Goal: Find specific page/section: Find specific page/section

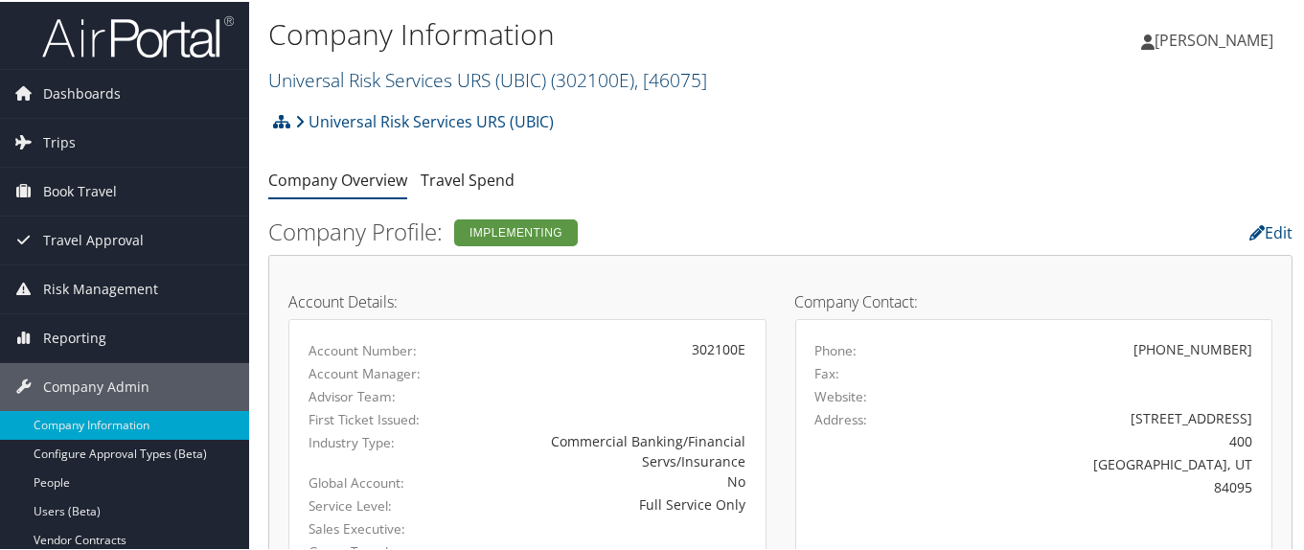
click at [375, 71] on link "Universal Risk Services URS (UBIC) ( 302100E ) , [ 46075 ]" at bounding box center [487, 78] width 439 height 26
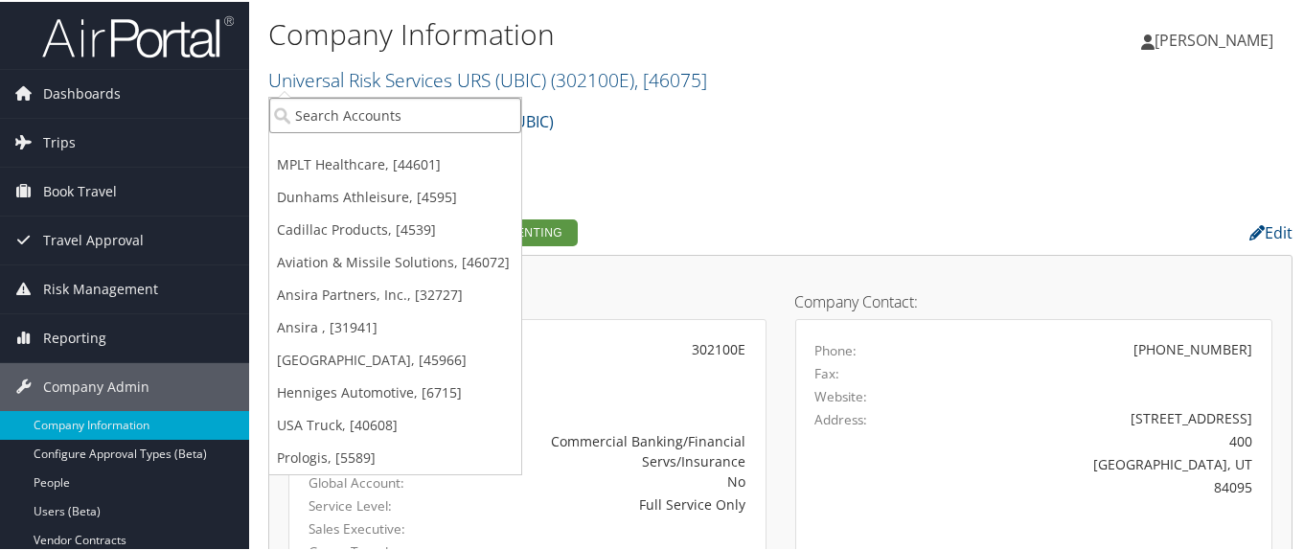
click at [373, 115] on input "search" at bounding box center [395, 113] width 252 height 35
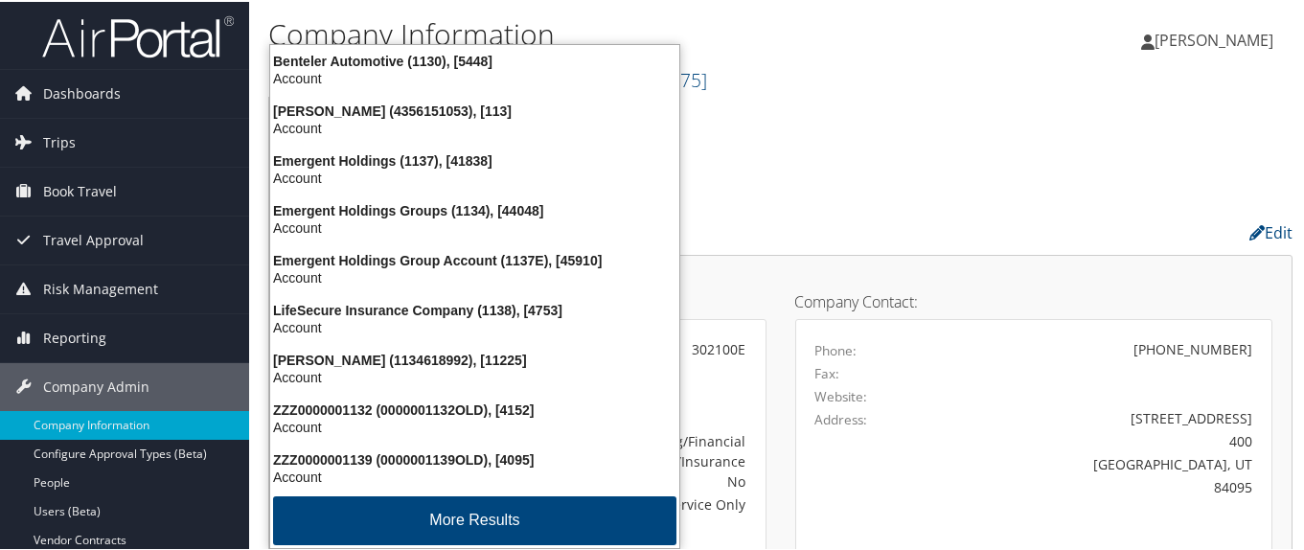
type input "1138"
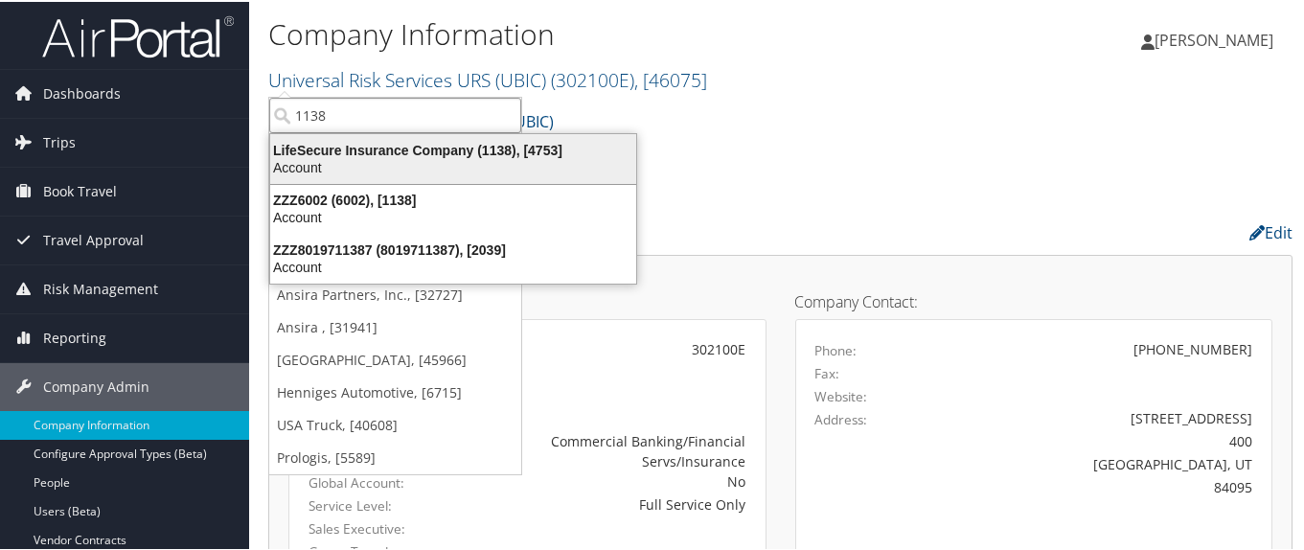
click at [444, 157] on div "Account" at bounding box center [453, 165] width 389 height 17
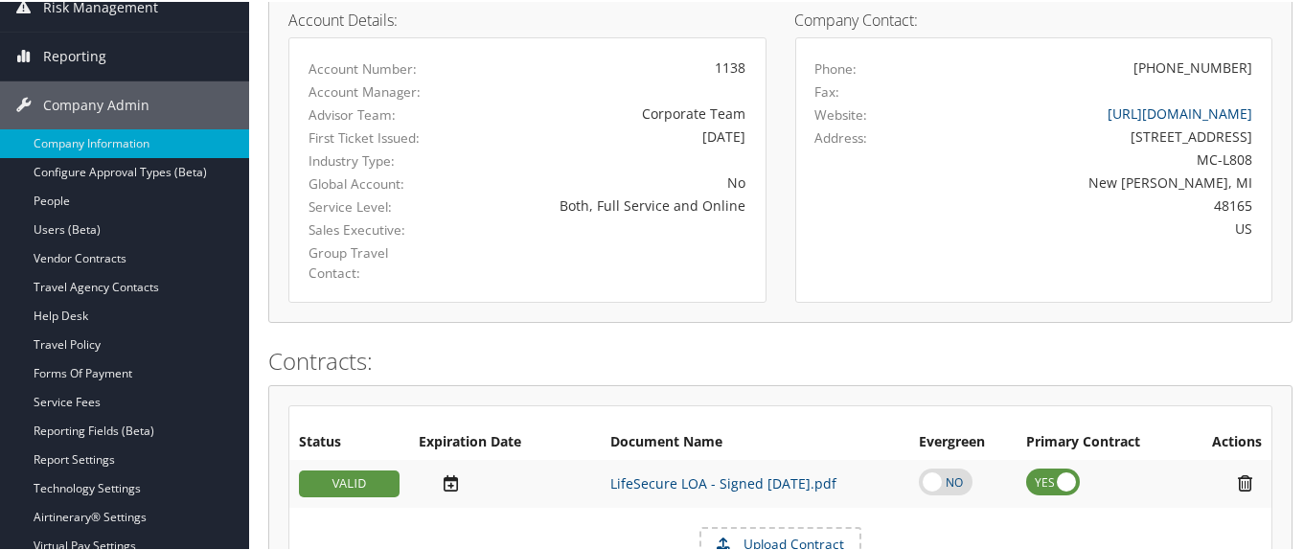
scroll to position [192, 0]
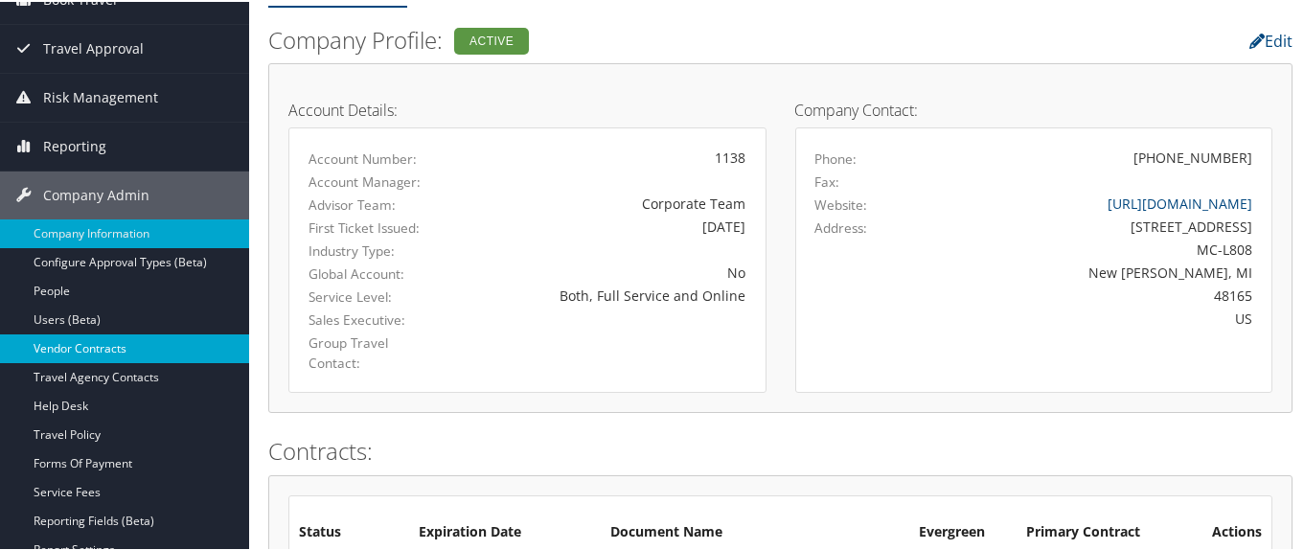
click at [156, 346] on link "Vendor Contracts" at bounding box center [124, 346] width 249 height 29
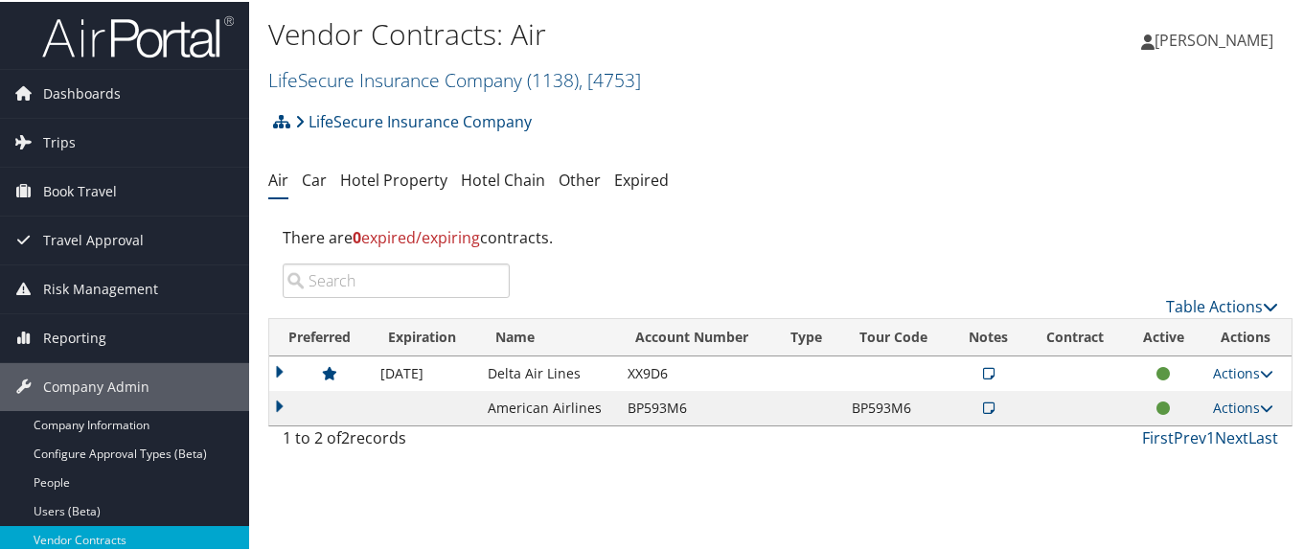
click at [274, 369] on td at bounding box center [320, 371] width 102 height 34
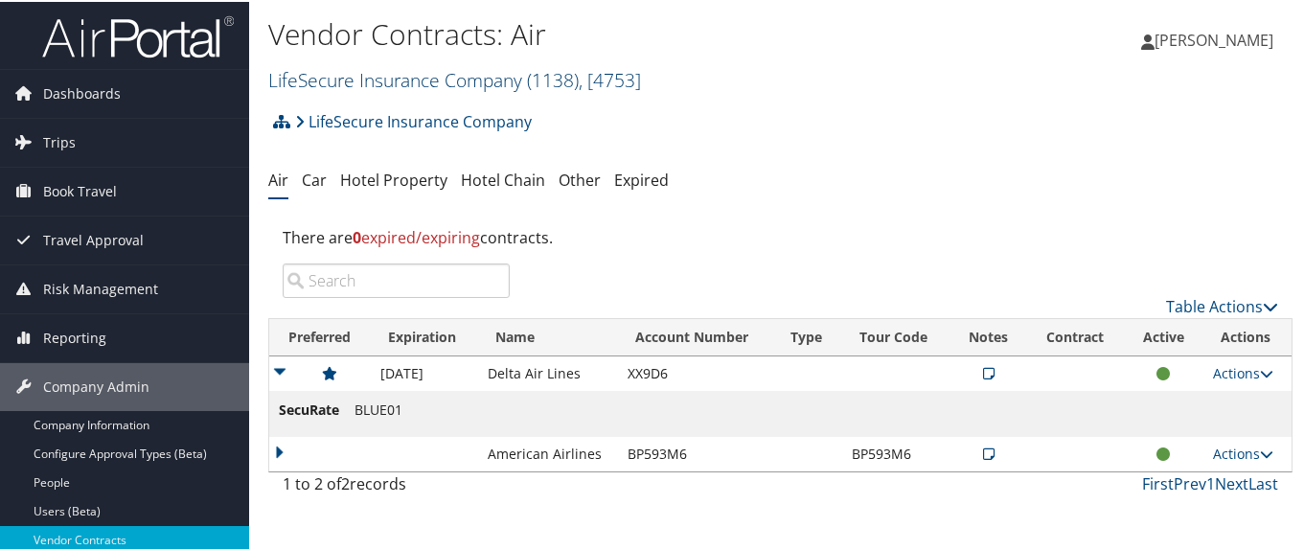
click at [359, 77] on link "LifeSecure Insurance Company ( 1138 ) , [ 4753 ]" at bounding box center [454, 78] width 373 height 26
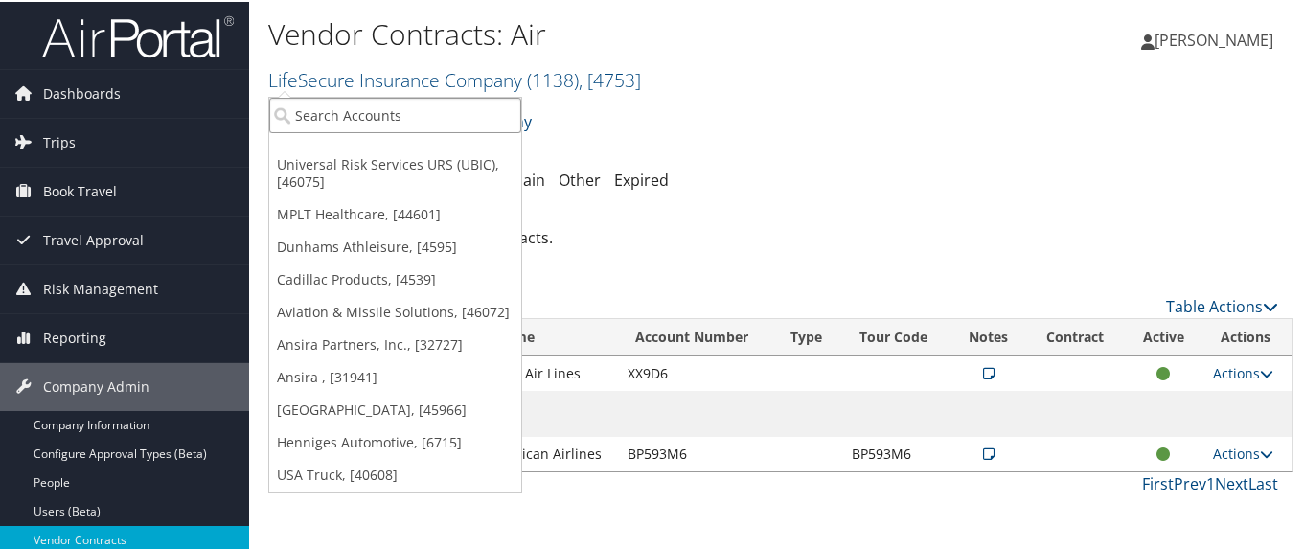
click at [356, 110] on input "search" at bounding box center [395, 113] width 252 height 35
paste input "301990"
type input "301990"
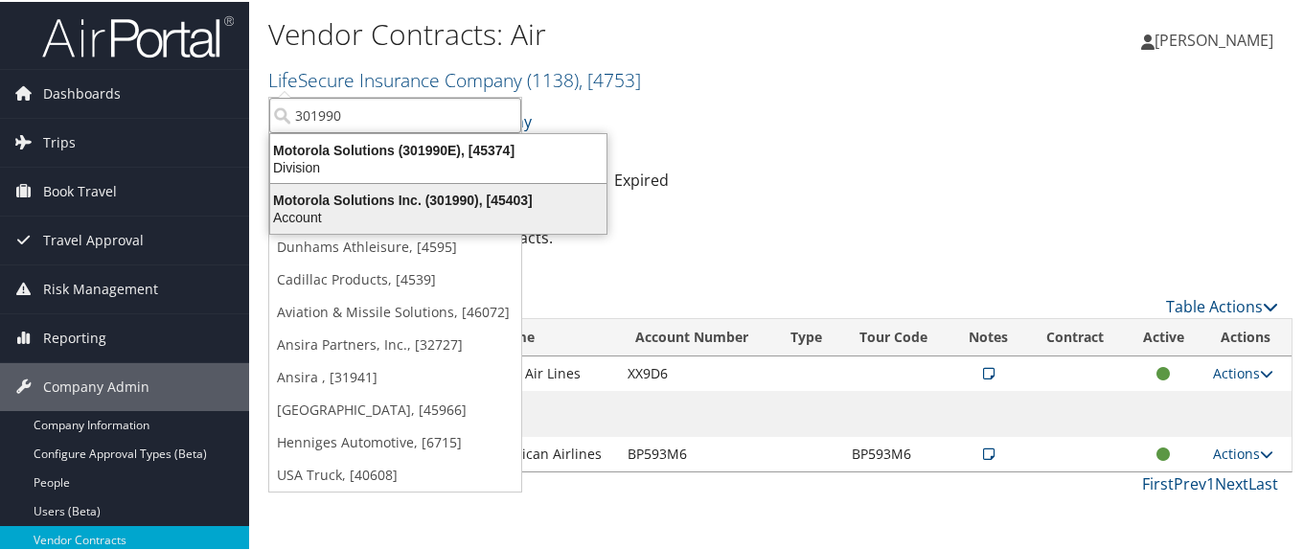
click at [339, 197] on div "Motorola Solutions Inc. (301990), [45403]" at bounding box center [438, 198] width 359 height 17
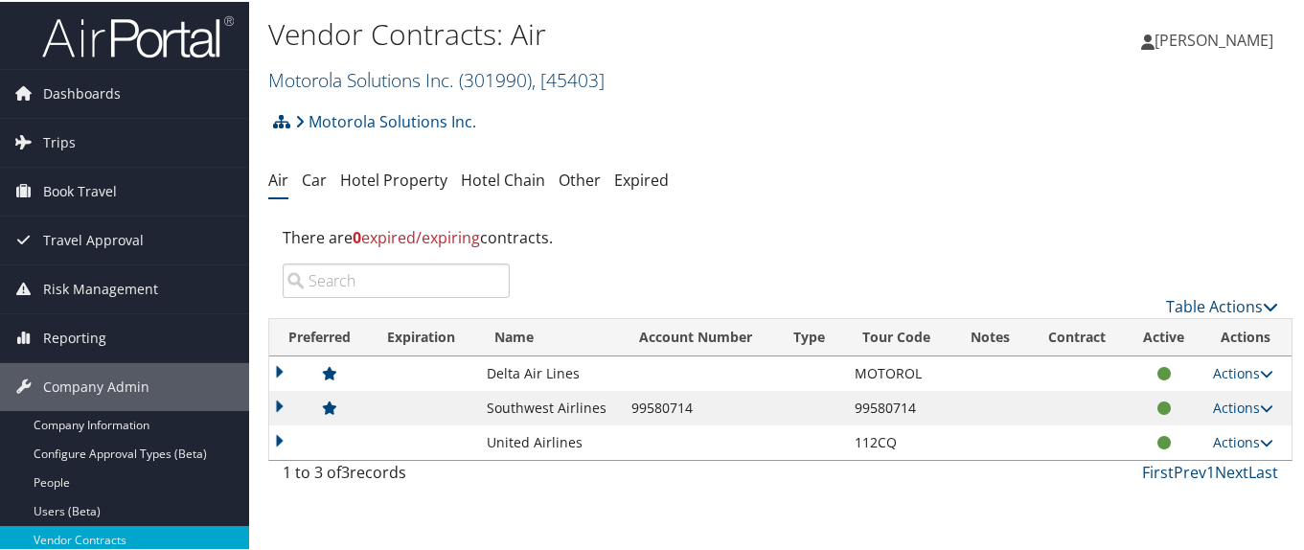
click at [321, 82] on link "Motorola Solutions Inc. ( 301990 ) , [ 45403 ]" at bounding box center [436, 78] width 336 height 26
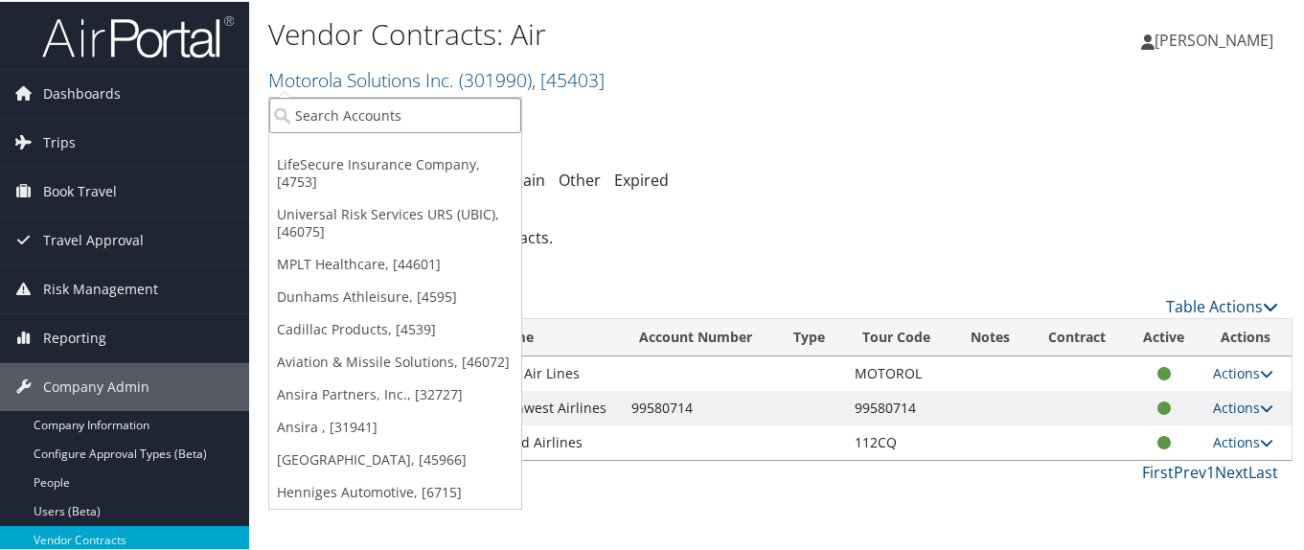
click at [317, 101] on input "search" at bounding box center [395, 113] width 252 height 35
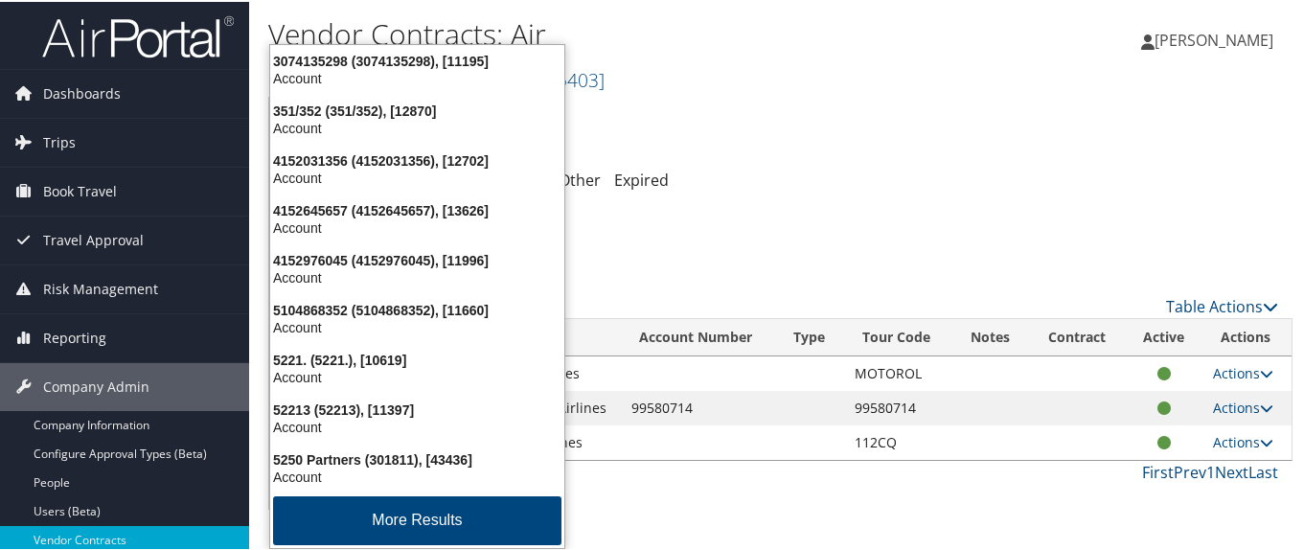
type input "5295"
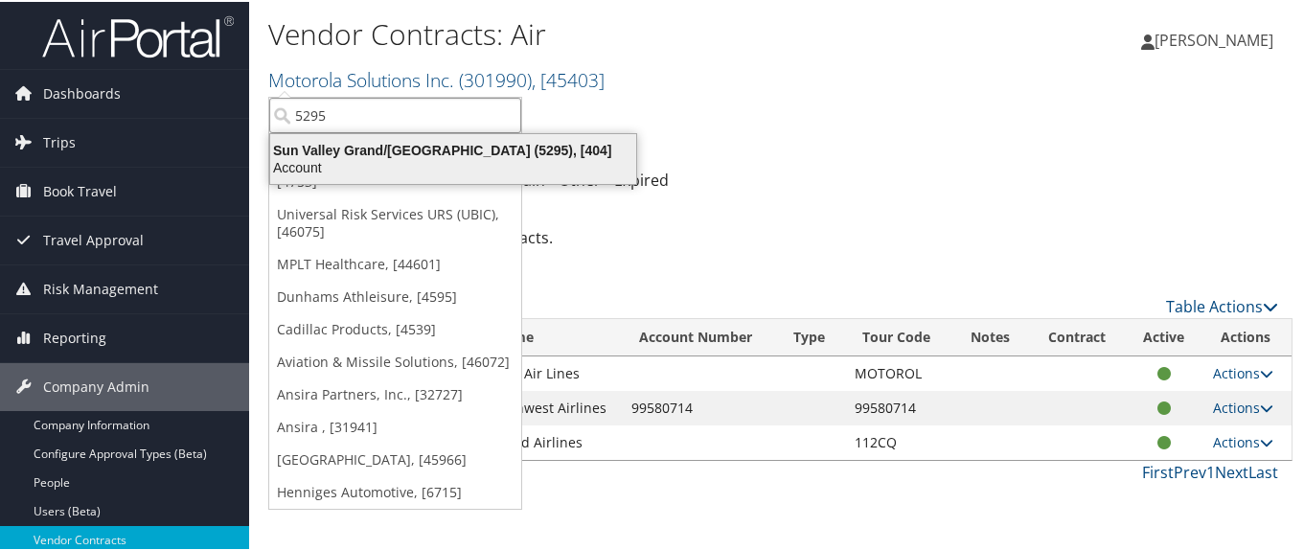
click at [319, 149] on div "Sun Valley Grand/Little America (5295), [404]" at bounding box center [453, 148] width 389 height 17
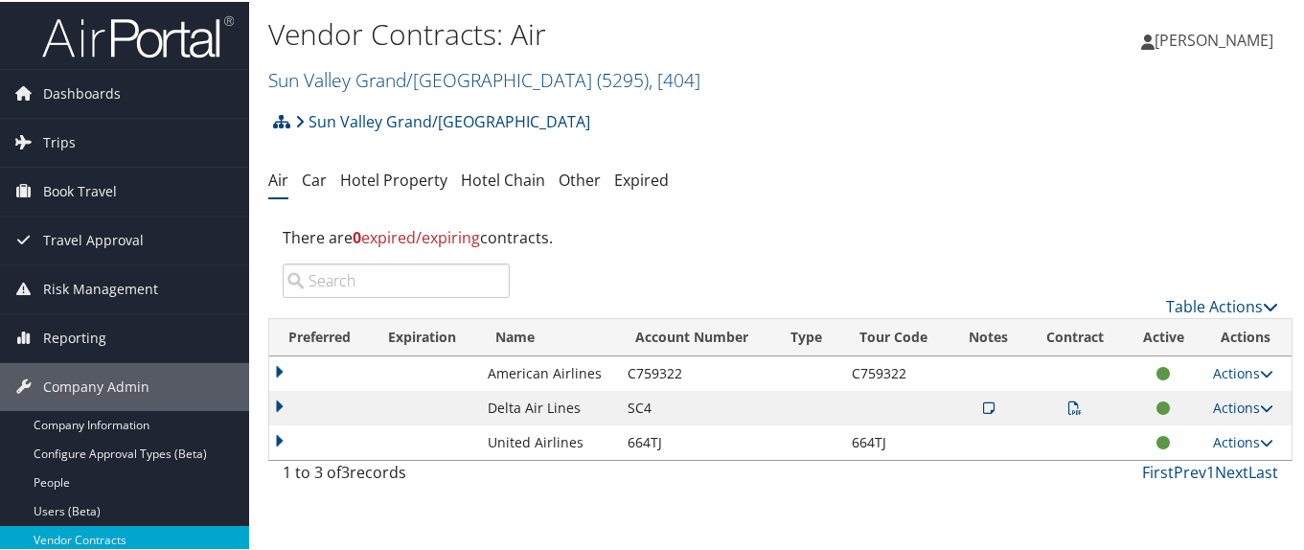
click at [983, 405] on icon at bounding box center [988, 405] width 11 height 13
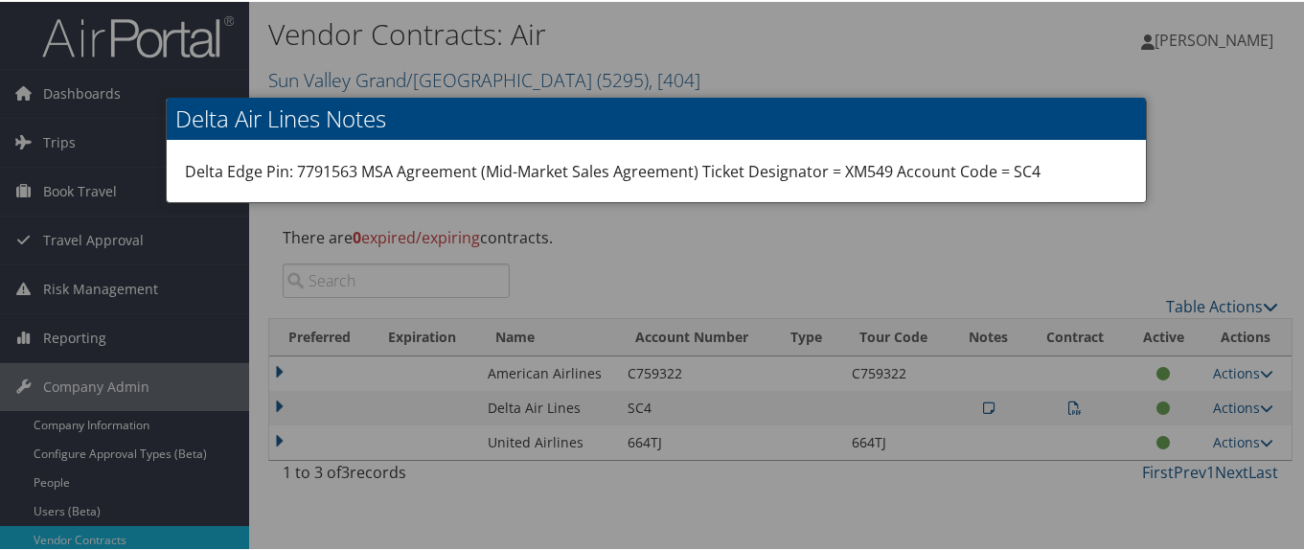
click at [980, 405] on div at bounding box center [655, 275] width 1311 height 550
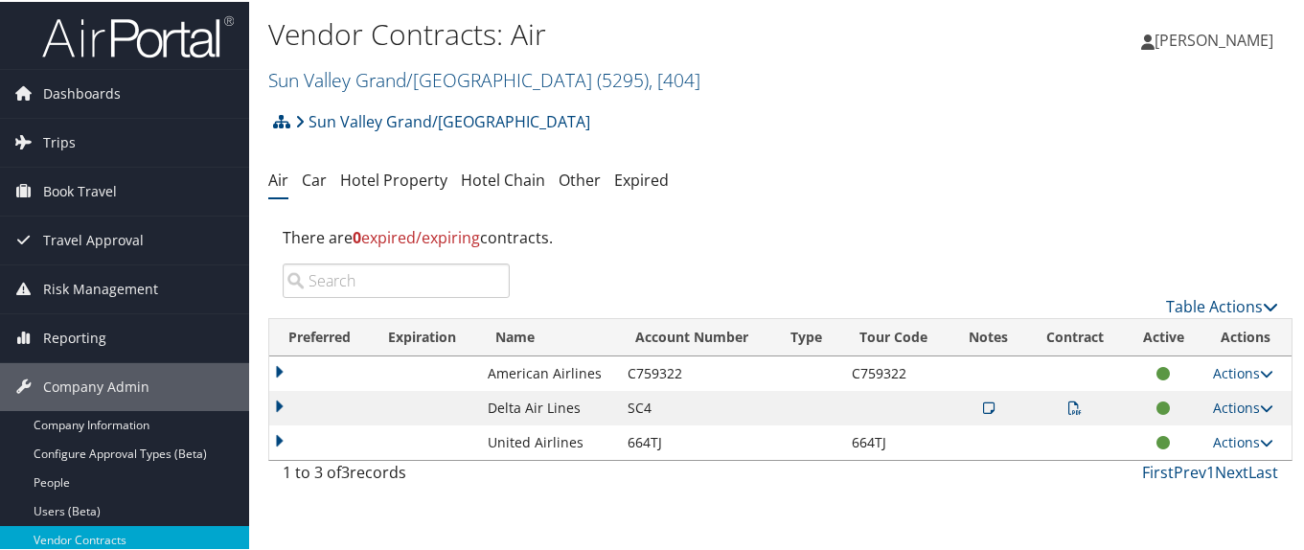
click at [276, 403] on td at bounding box center [320, 406] width 102 height 34
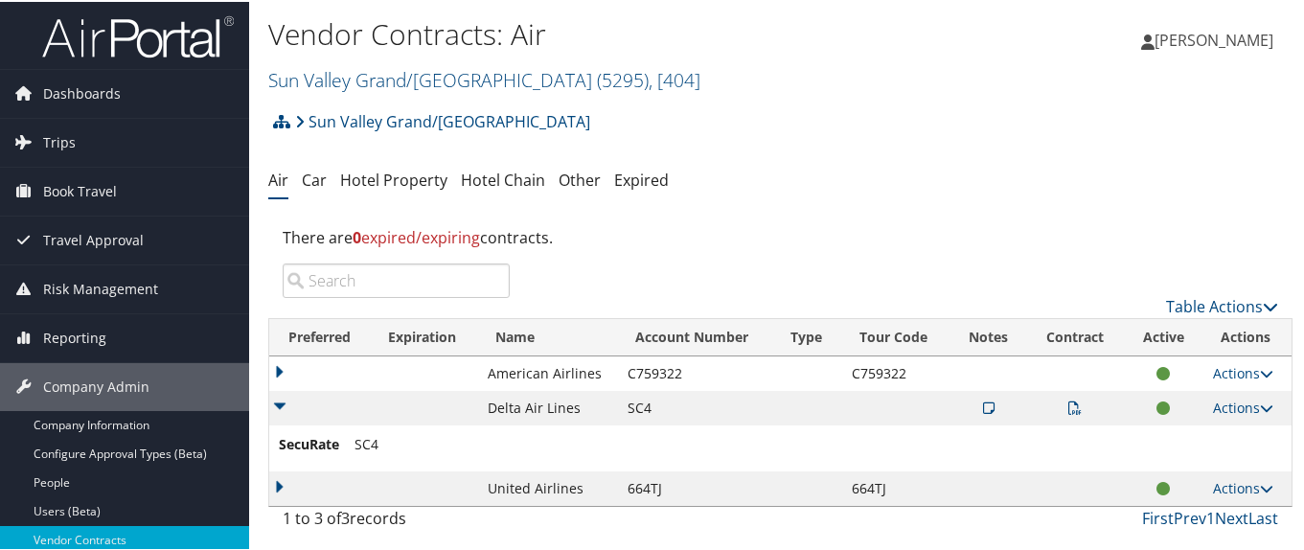
click at [1070, 406] on icon at bounding box center [1074, 405] width 13 height 13
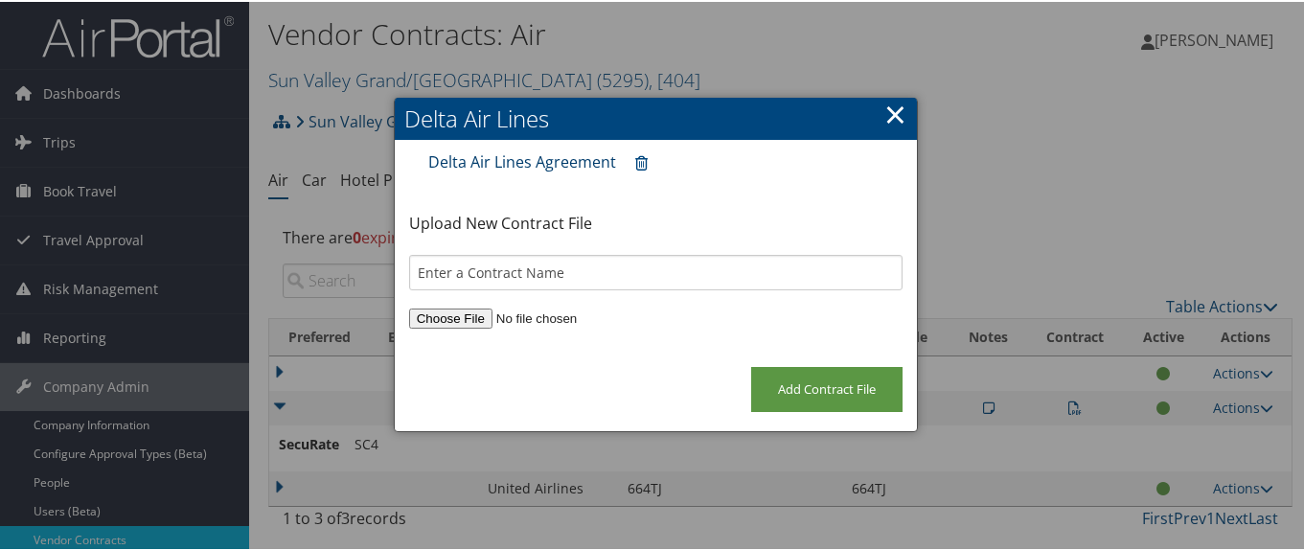
click at [494, 154] on link "Delta Air Lines Agreement" at bounding box center [522, 159] width 188 height 21
click at [894, 116] on link "×" at bounding box center [895, 112] width 22 height 38
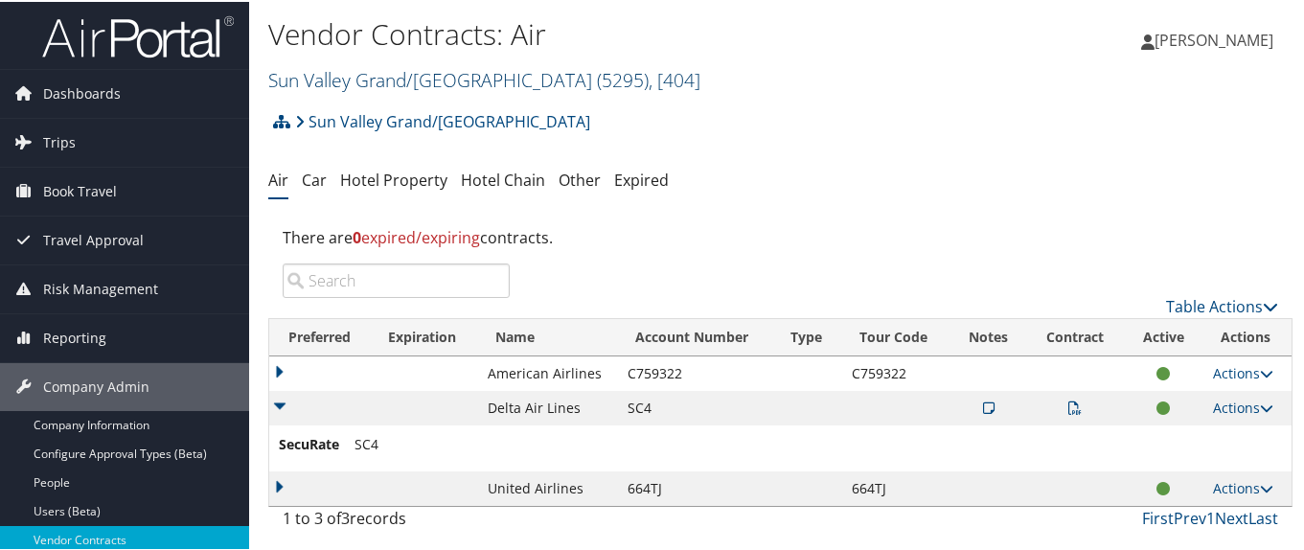
click at [326, 84] on link "Sun Valley Grand/Little America ( 5295 ) , [ 404 ]" at bounding box center [484, 78] width 432 height 26
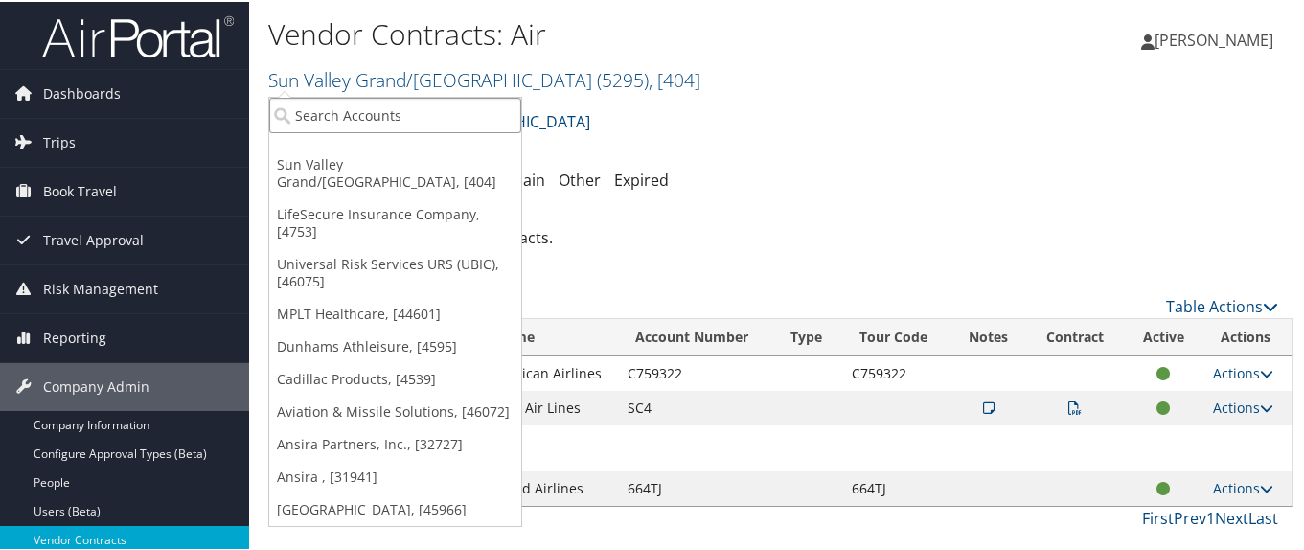
click at [322, 107] on input "search" at bounding box center [395, 113] width 252 height 35
paste input "301990"
type input "301990"
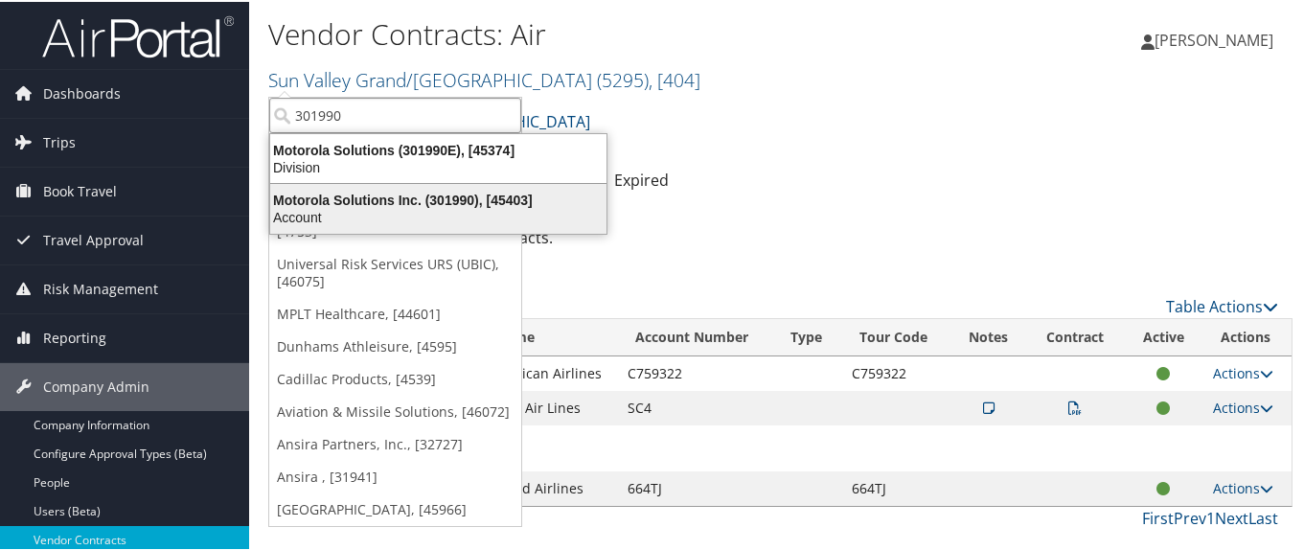
click at [371, 202] on div "Motorola Solutions Inc. (301990), [45403]" at bounding box center [438, 198] width 359 height 17
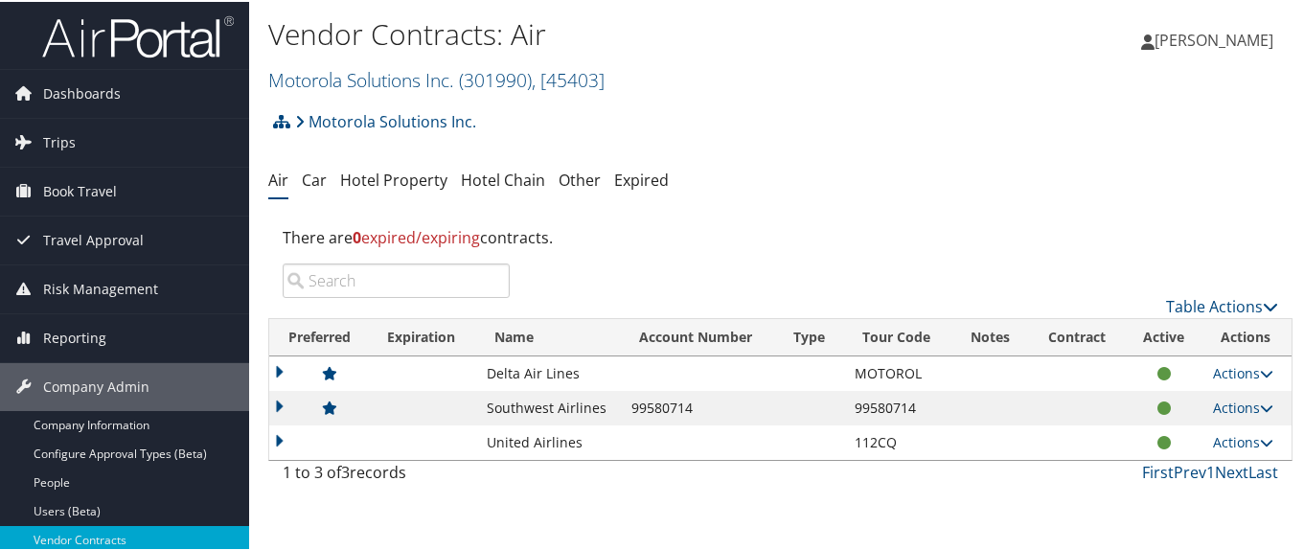
click at [286, 444] on td at bounding box center [319, 440] width 101 height 34
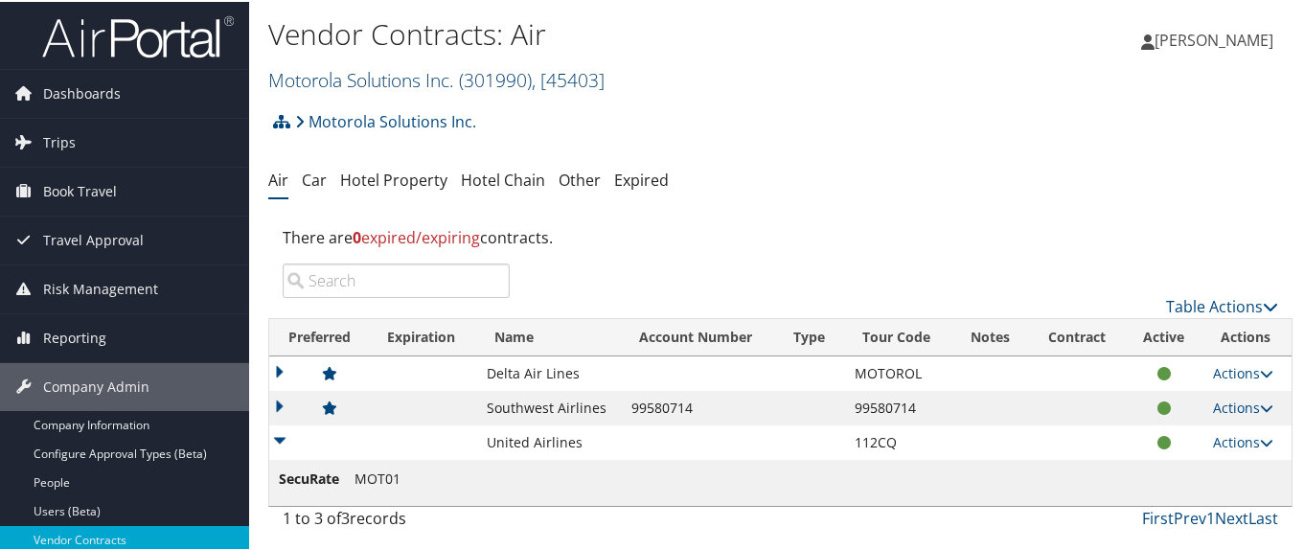
click at [330, 71] on link "Motorola Solutions Inc. ( 301990 ) , [ 45403 ]" at bounding box center [436, 78] width 336 height 26
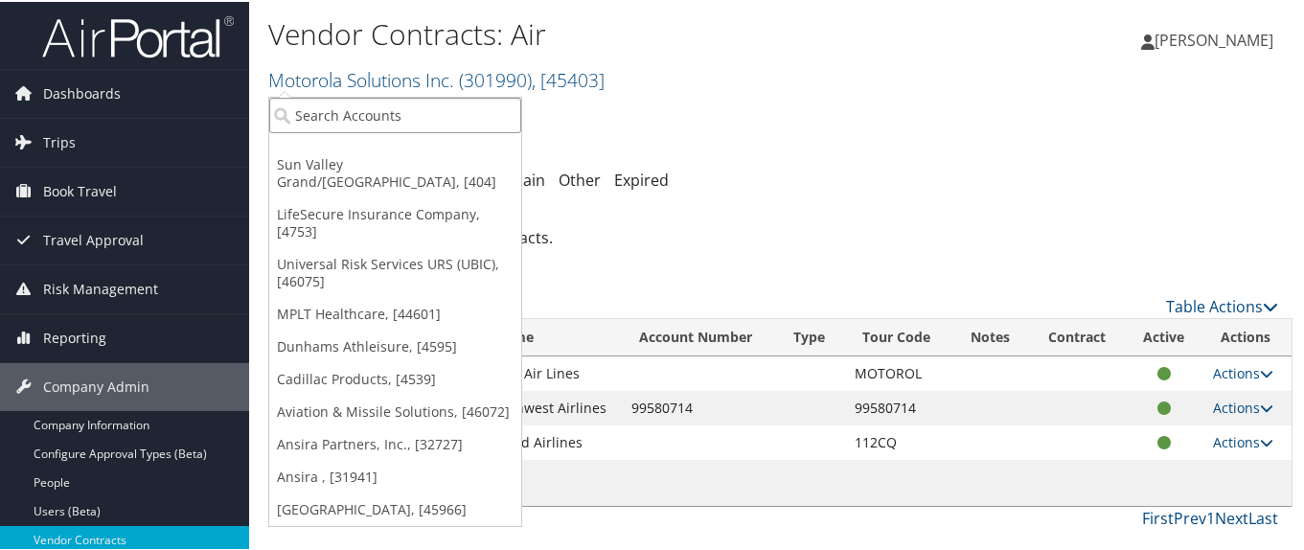
click at [331, 112] on input "search" at bounding box center [395, 113] width 252 height 35
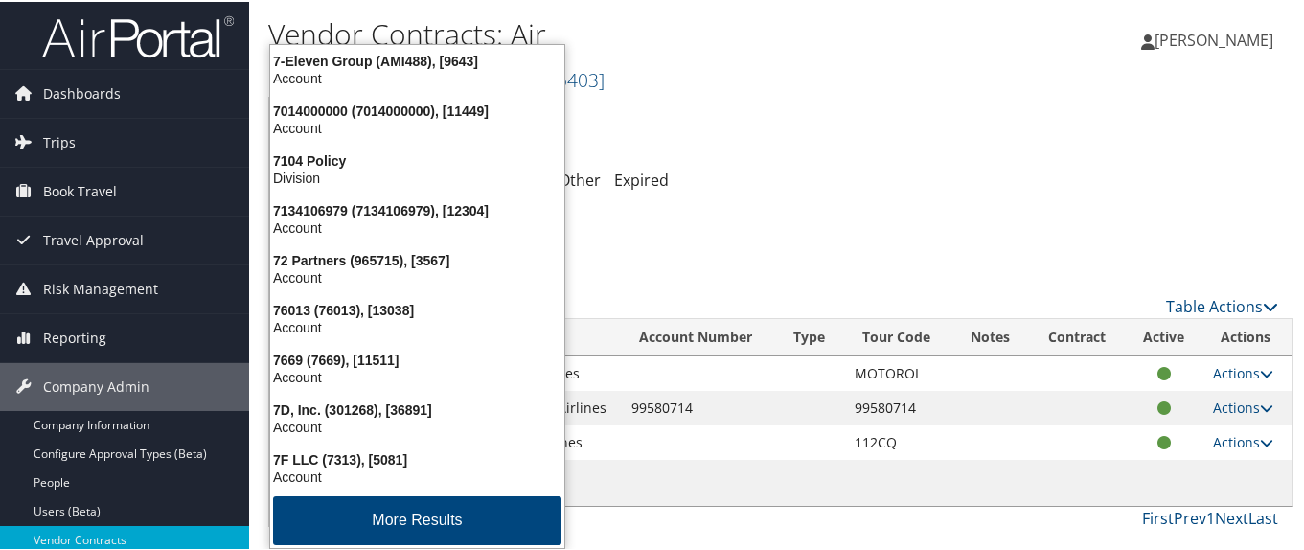
type input "7882"
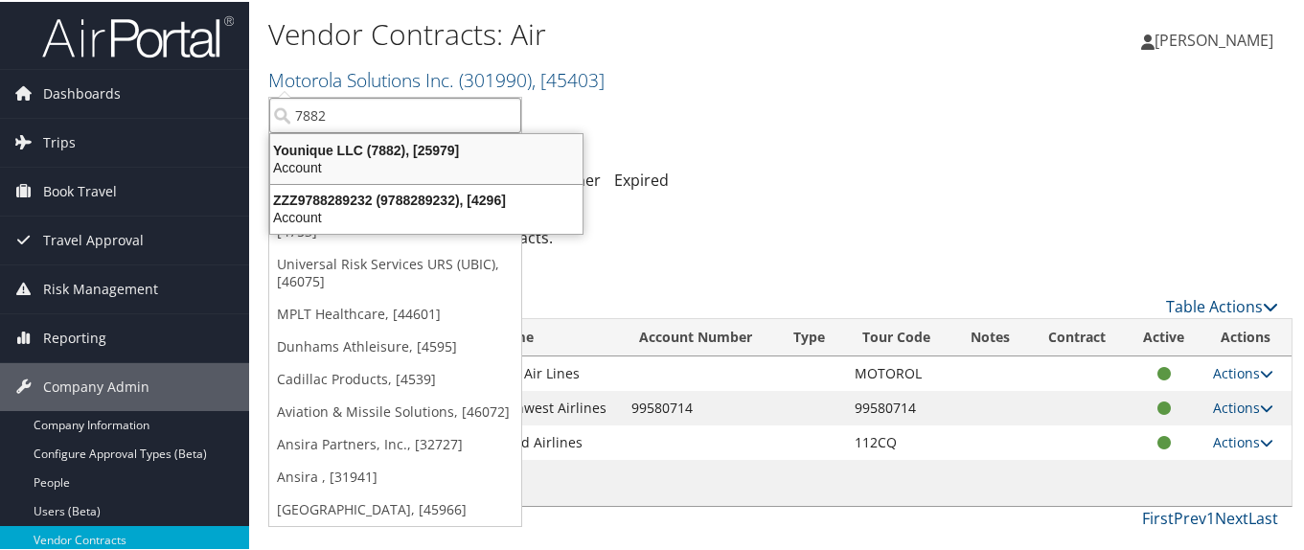
click at [315, 146] on div "Younique LLC (7882), [25979] Account" at bounding box center [426, 157] width 307 height 44
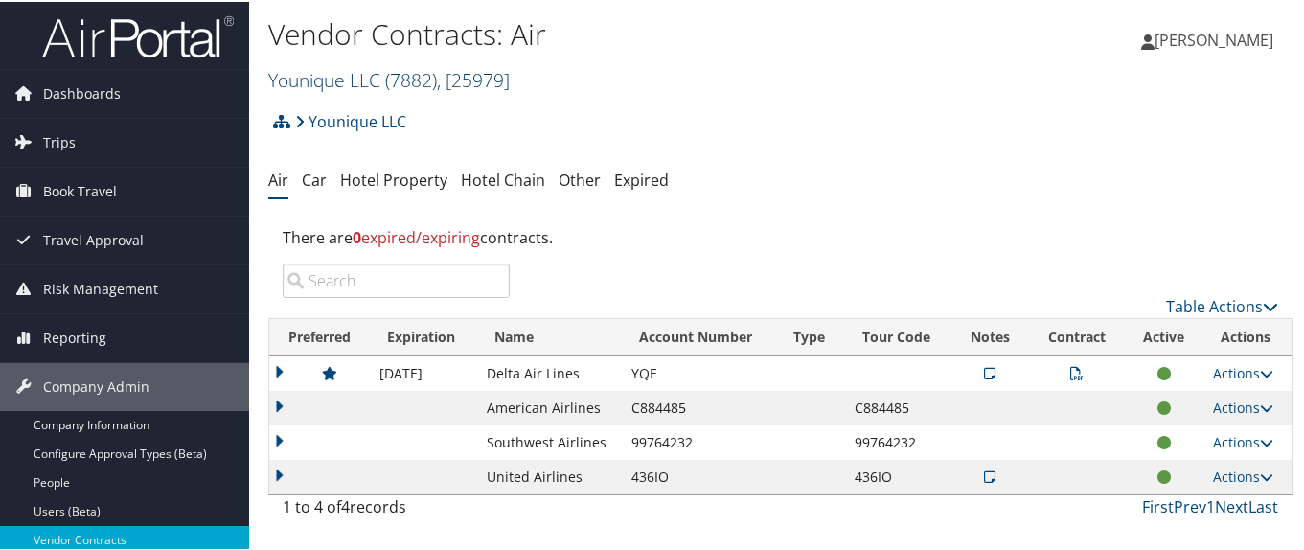
click at [337, 71] on link "Younique LLC ( 7882 ) , [ 25979 ]" at bounding box center [388, 78] width 241 height 26
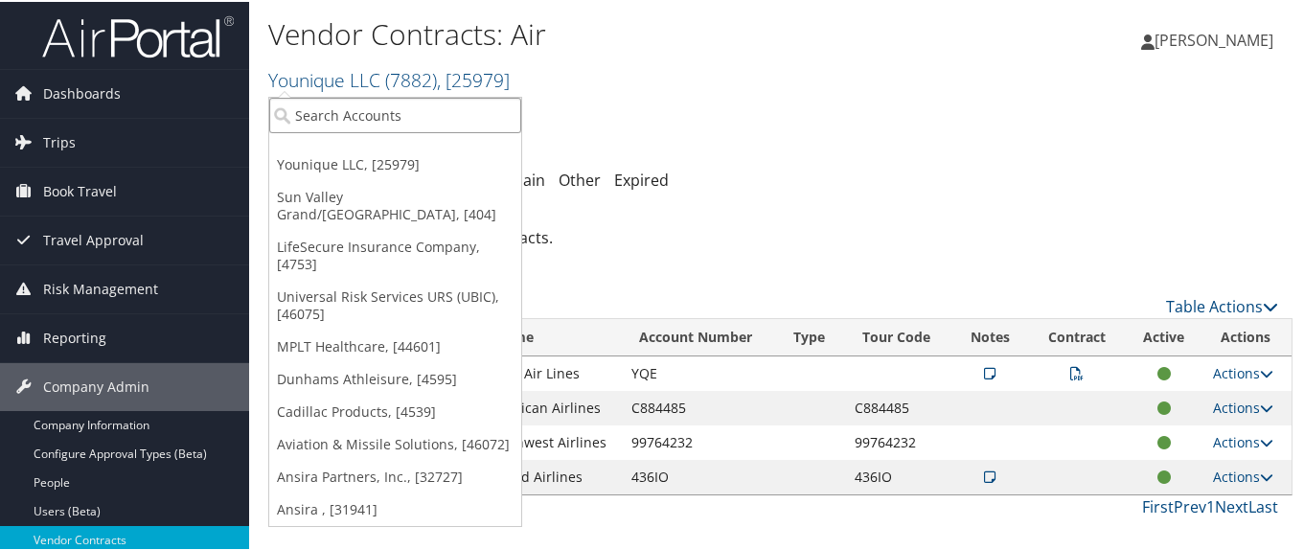
click at [331, 103] on input "search" at bounding box center [395, 113] width 252 height 35
paste input "5459E"
type input "5459E"
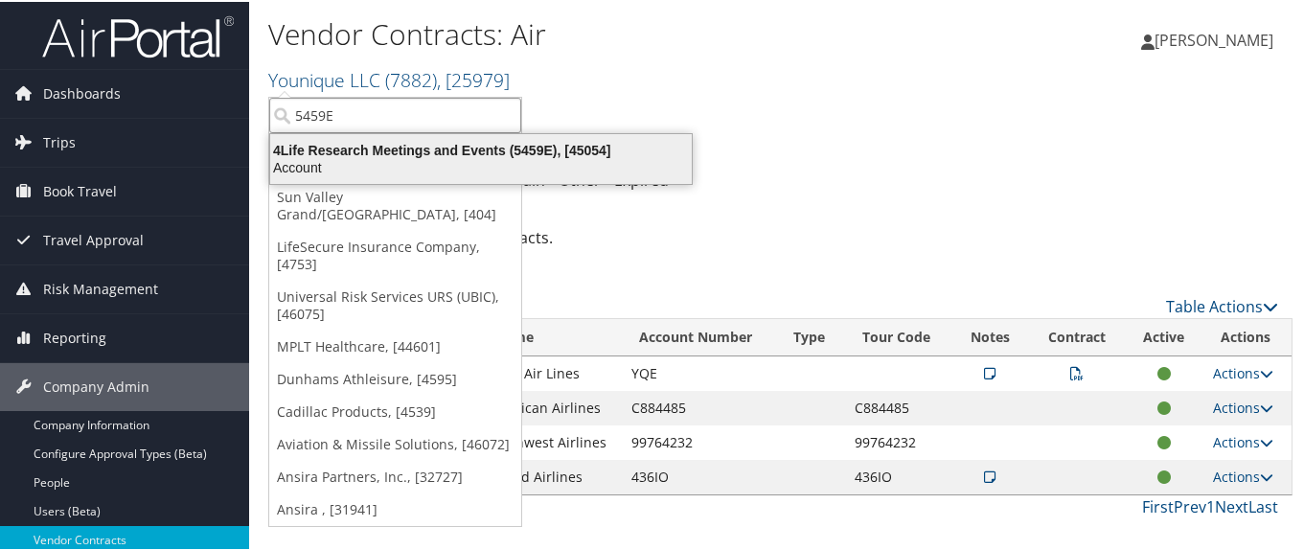
click at [342, 147] on div "4Life Research Meetings and Events (5459E), [45054]" at bounding box center [481, 148] width 444 height 17
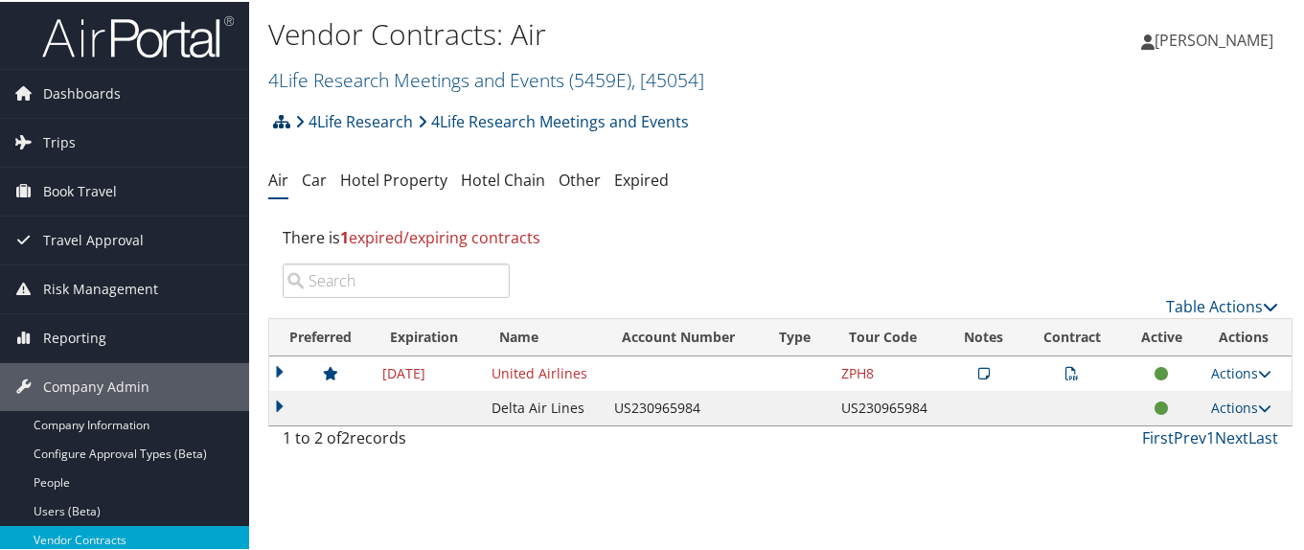
click at [275, 123] on icon at bounding box center [281, 119] width 17 height 15
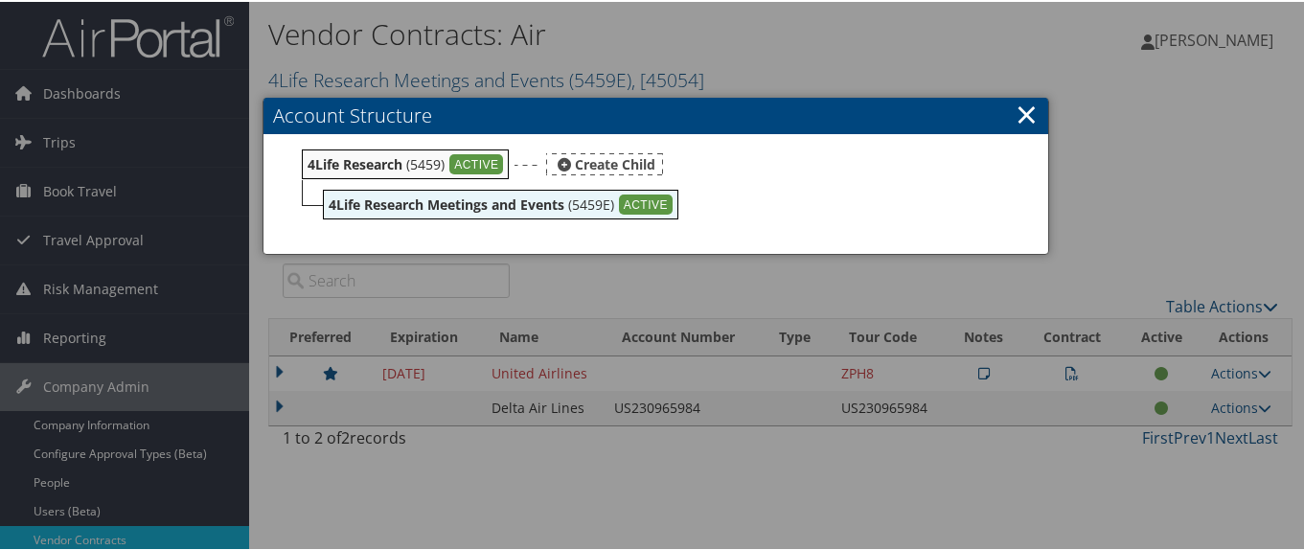
click at [343, 160] on b "4Life Research" at bounding box center [354, 162] width 95 height 18
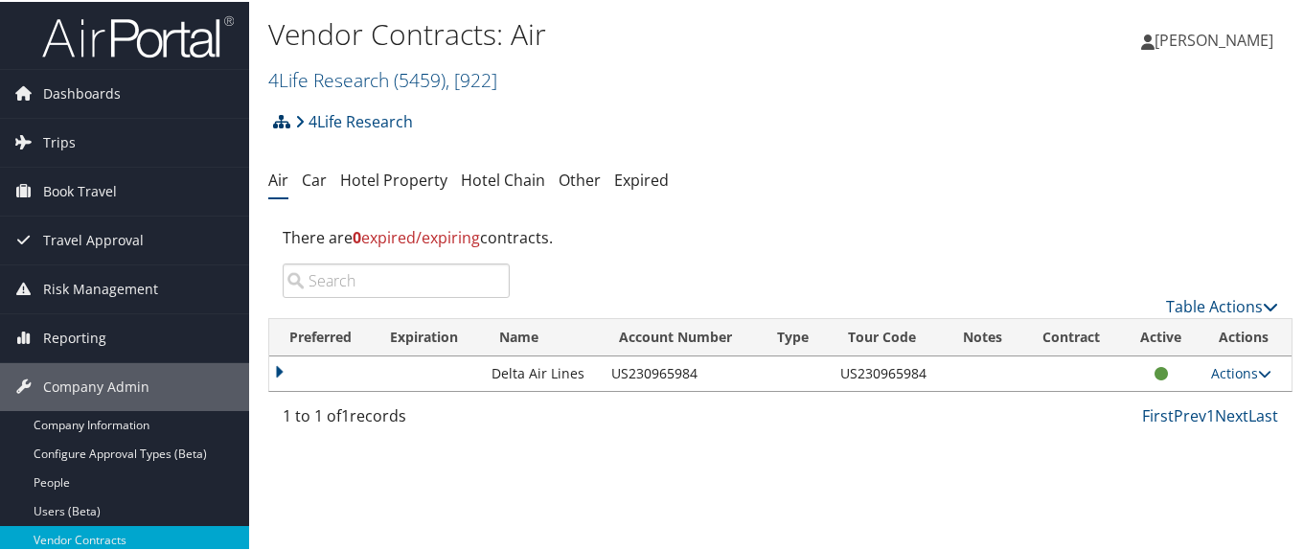
click at [286, 120] on icon at bounding box center [281, 119] width 17 height 15
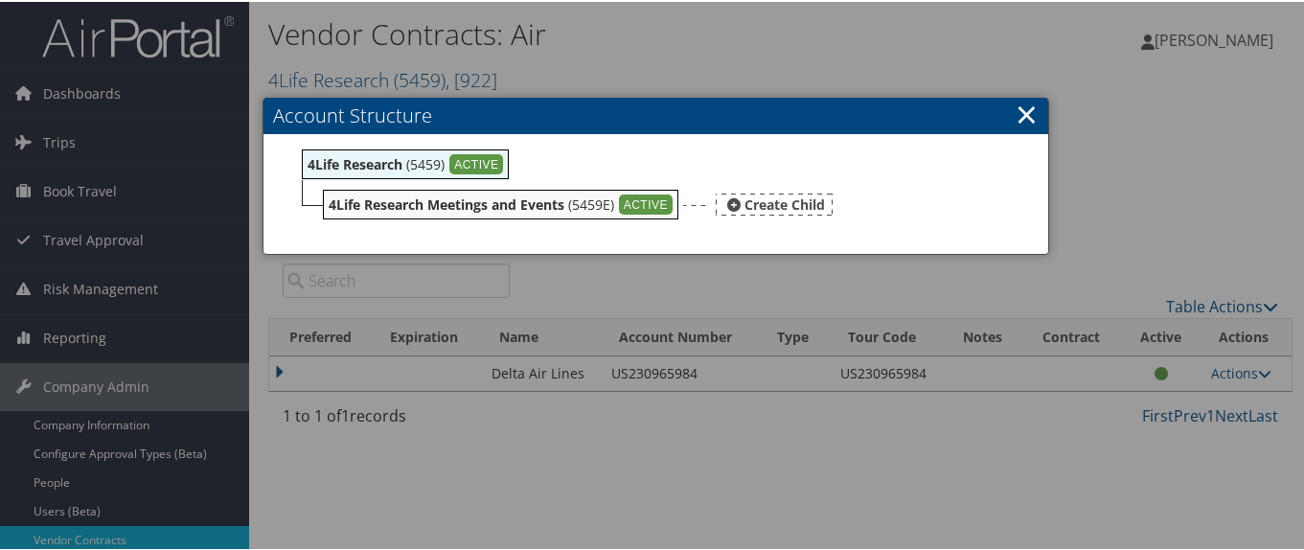
click at [396, 204] on b "4Life Research Meetings and Events" at bounding box center [447, 202] width 236 height 18
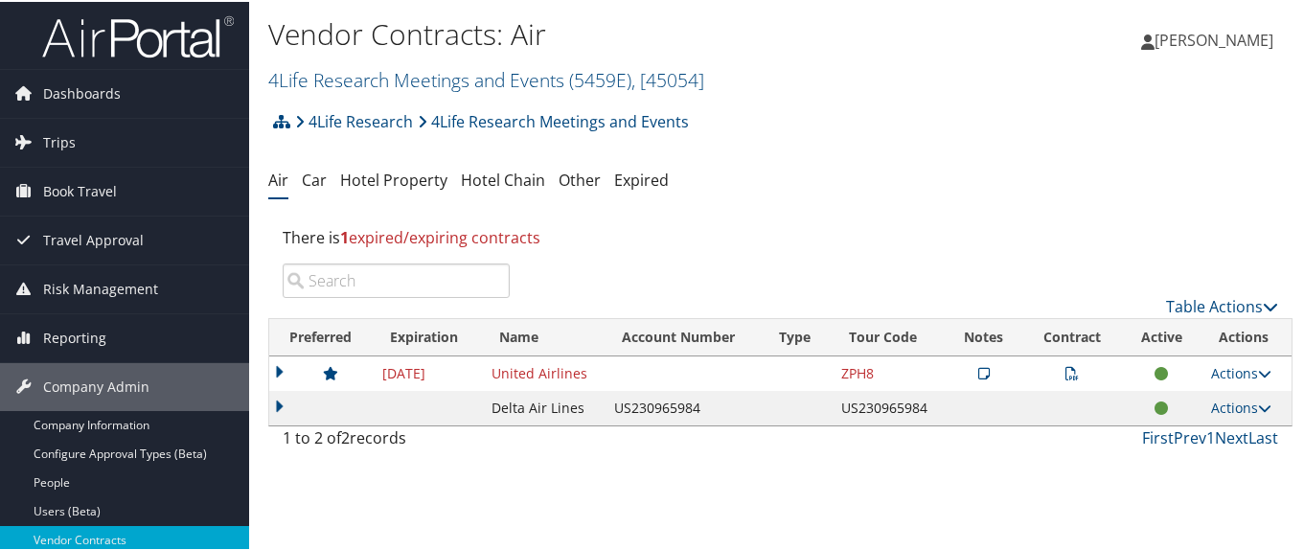
click at [978, 367] on icon at bounding box center [983, 371] width 11 height 13
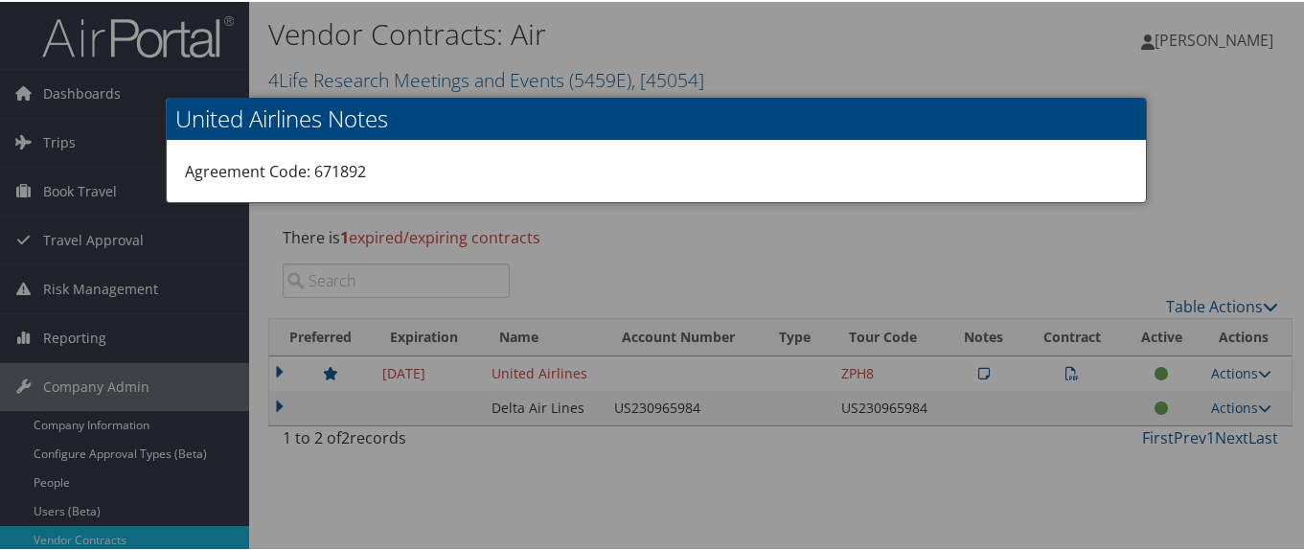
click at [1148, 247] on div at bounding box center [655, 275] width 1311 height 550
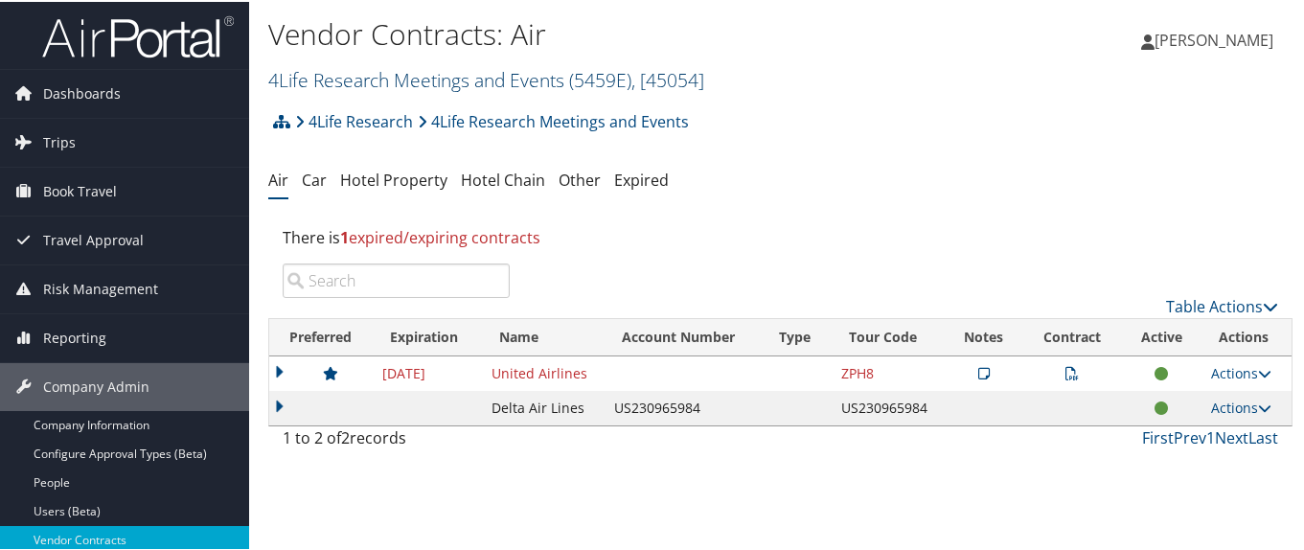
click at [298, 75] on link "4Life Research Meetings and Events ( 5459E ) , [ 45054 ]" at bounding box center [486, 78] width 436 height 26
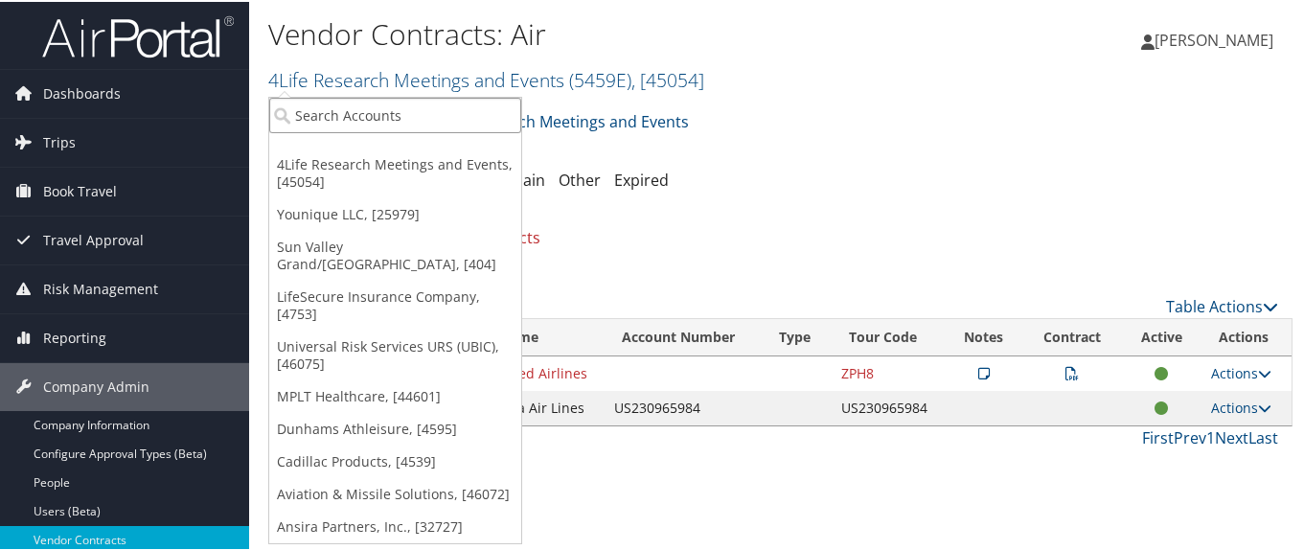
click at [300, 111] on input "search" at bounding box center [395, 113] width 252 height 35
paste input "301640E"
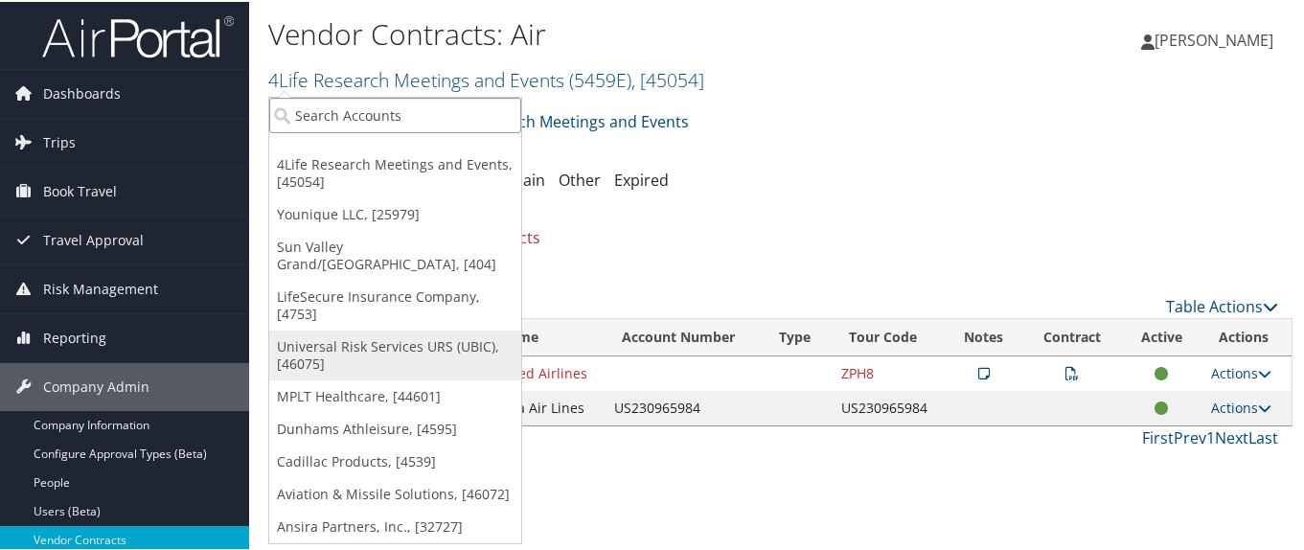
type input "301640E"
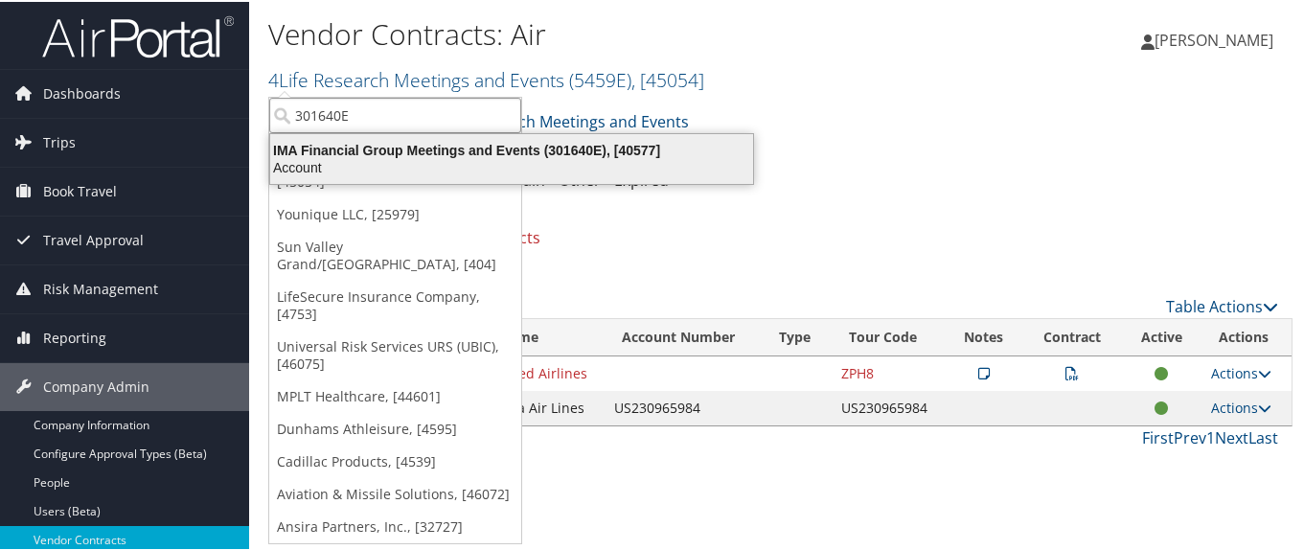
click at [336, 151] on div "IMA Financial Group Meetings and Events (301640E), [40577]" at bounding box center [512, 148] width 506 height 17
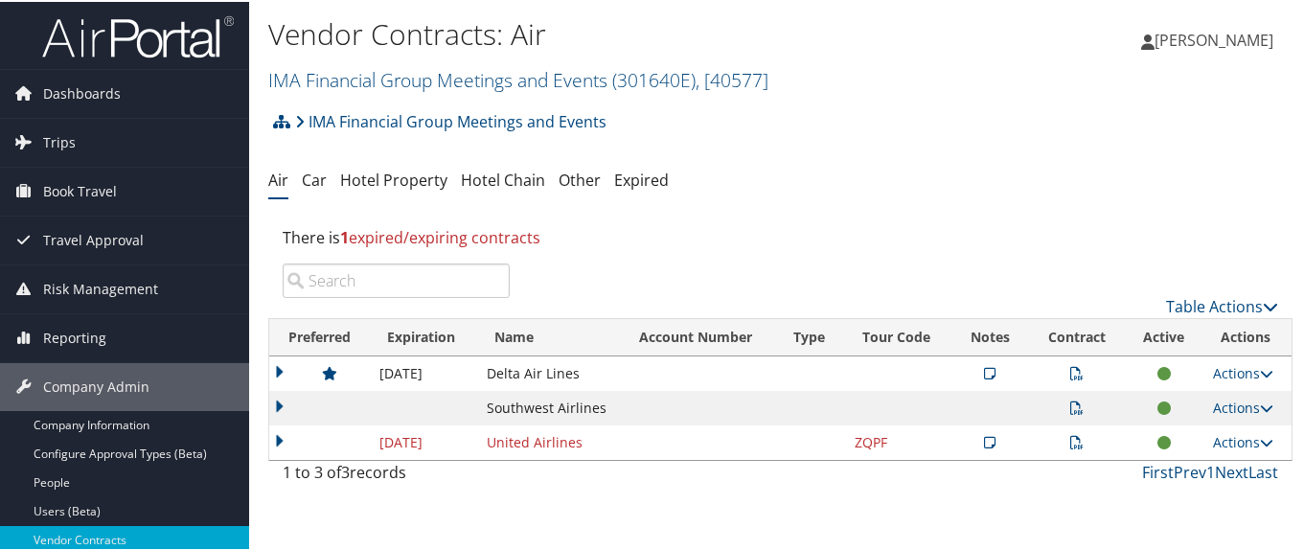
click at [278, 441] on td at bounding box center [319, 440] width 101 height 34
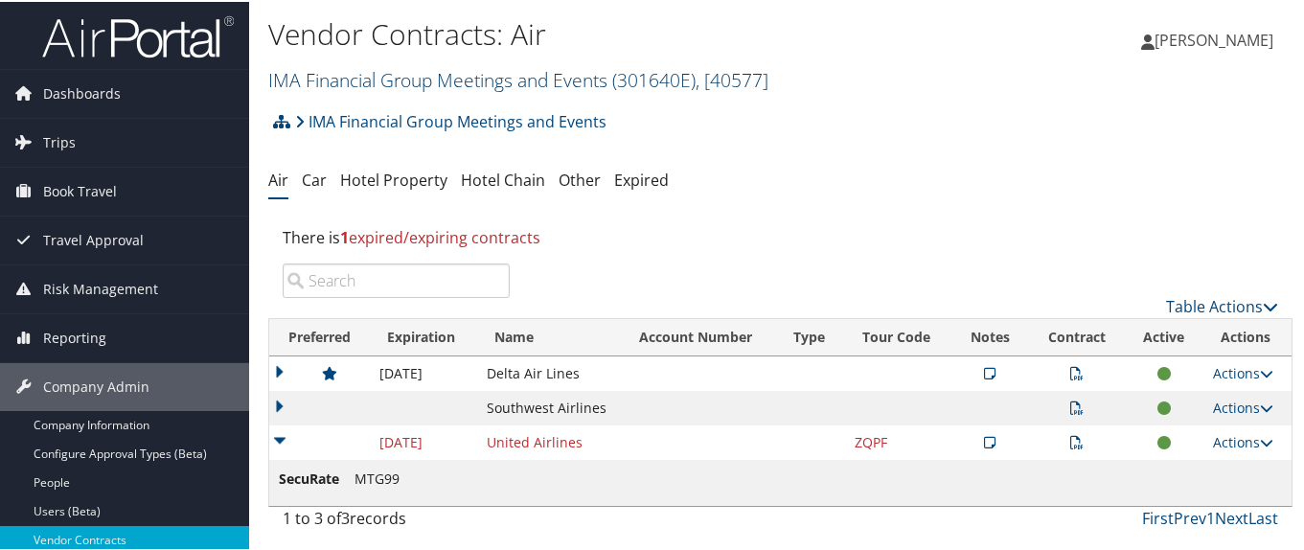
click at [344, 73] on link "IMA Financial Group Meetings and Events ( 301640E ) , [ 40577 ]" at bounding box center [518, 78] width 500 height 26
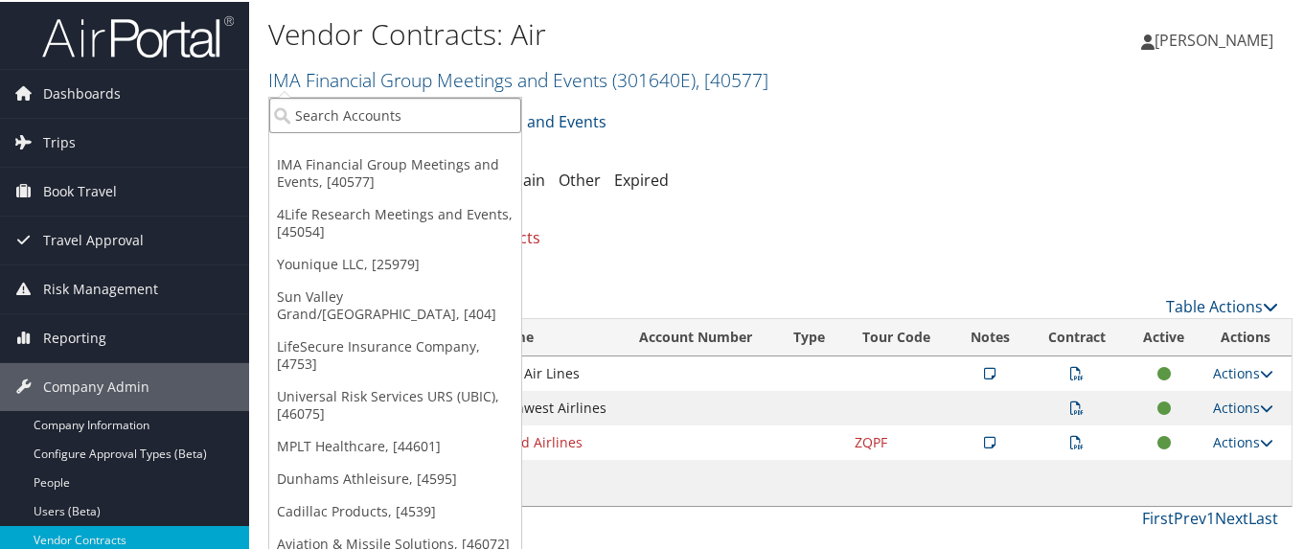
click at [340, 110] on input "search" at bounding box center [395, 113] width 252 height 35
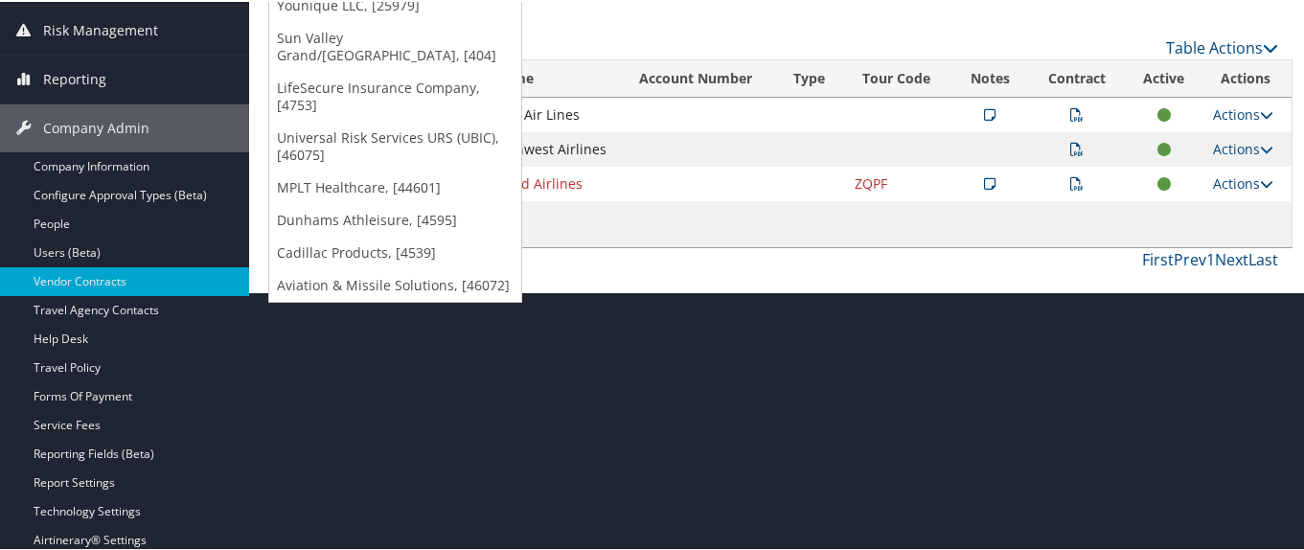
scroll to position [92, 0]
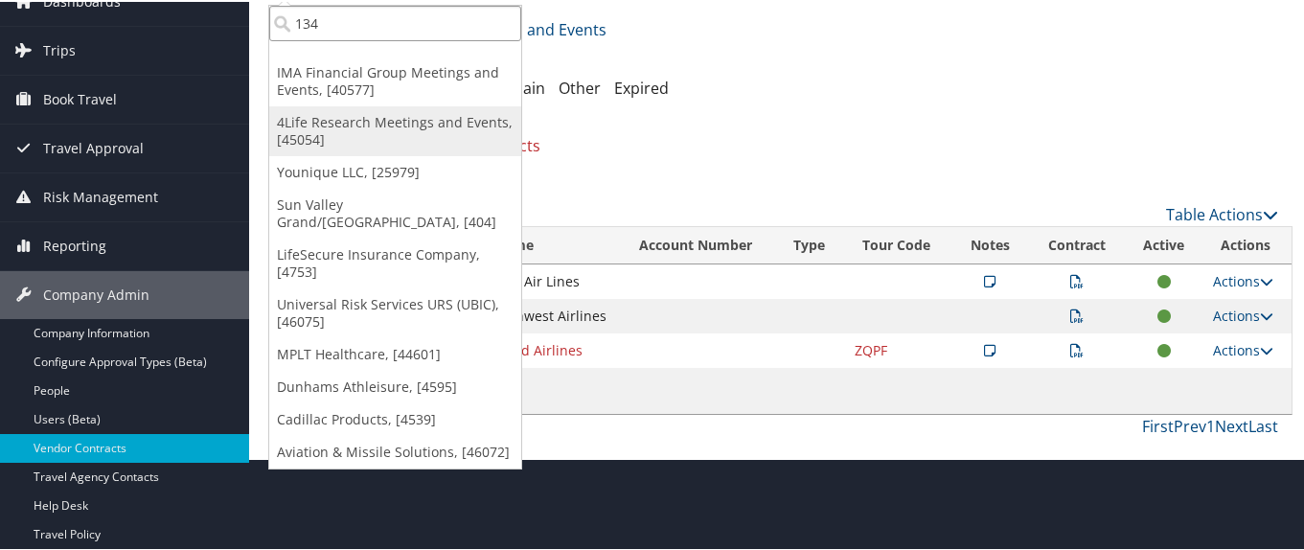
type input "1340"
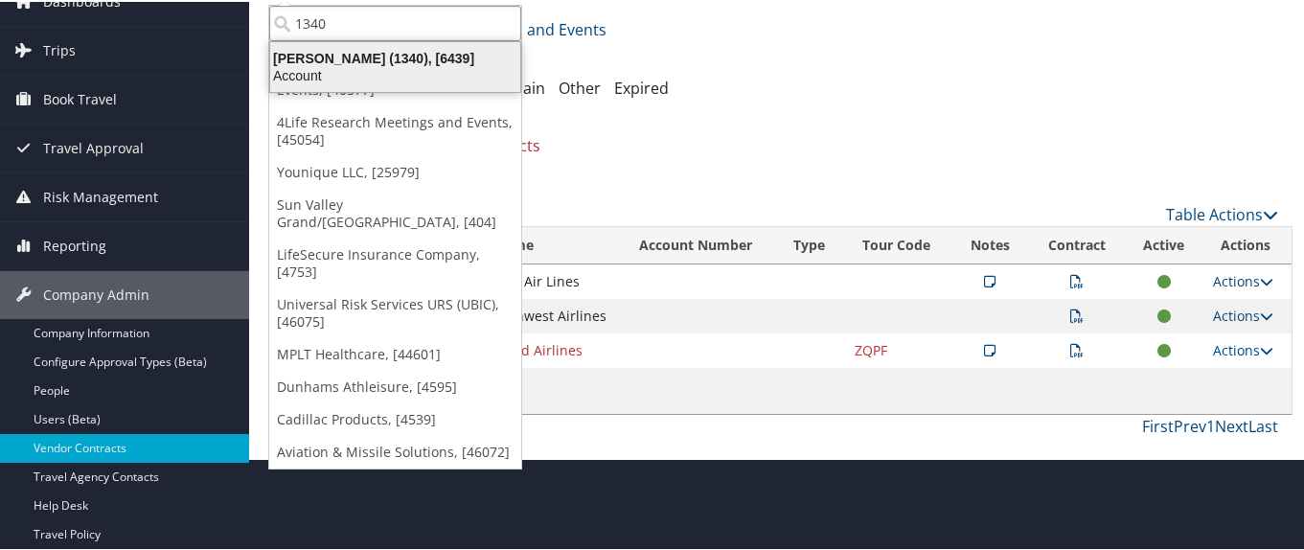
click at [317, 57] on div "Doner (1340), [6439]" at bounding box center [395, 56] width 273 height 17
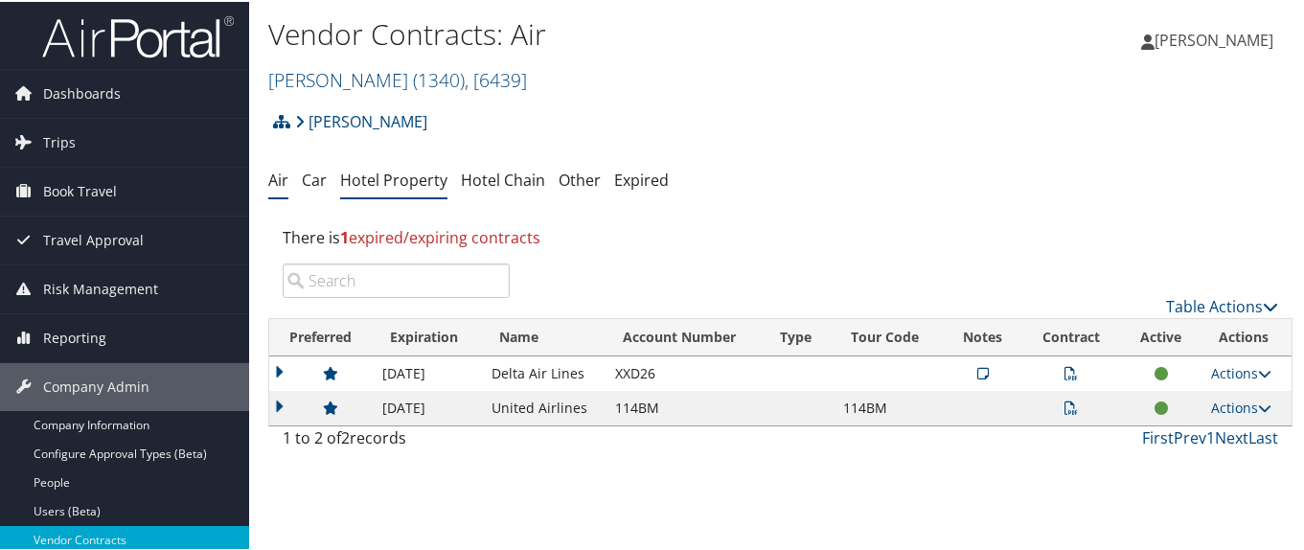
click at [404, 188] on link "Hotel Property" at bounding box center [393, 178] width 107 height 21
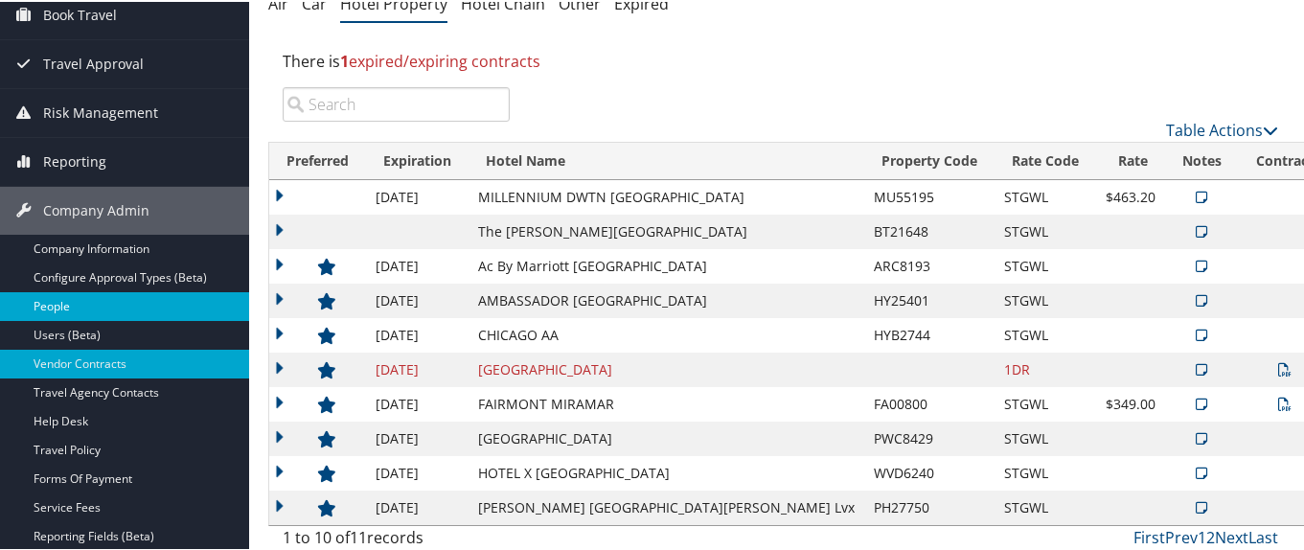
scroll to position [192, 0]
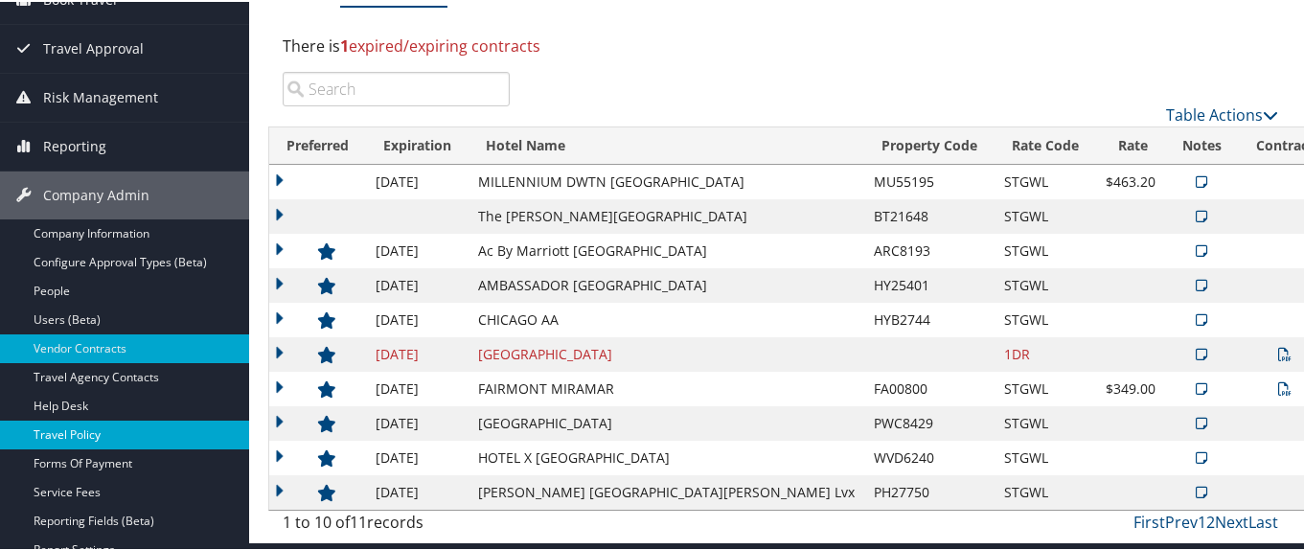
click at [186, 428] on link "Travel Policy" at bounding box center [124, 433] width 249 height 29
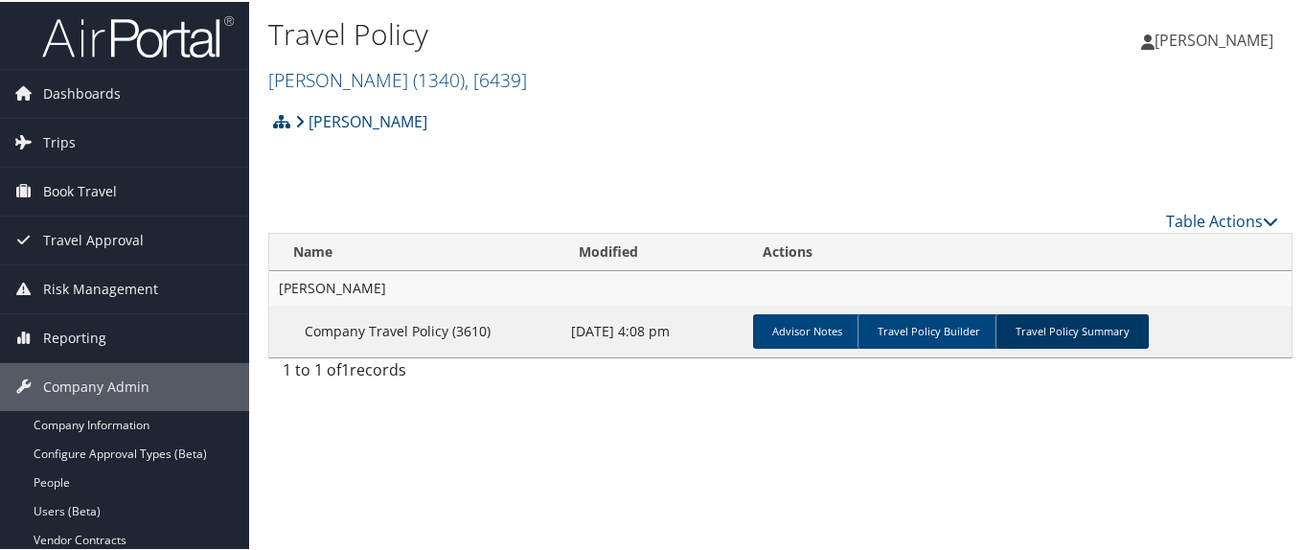
click at [1092, 332] on link "Travel Policy Summary" at bounding box center [1071, 329] width 153 height 34
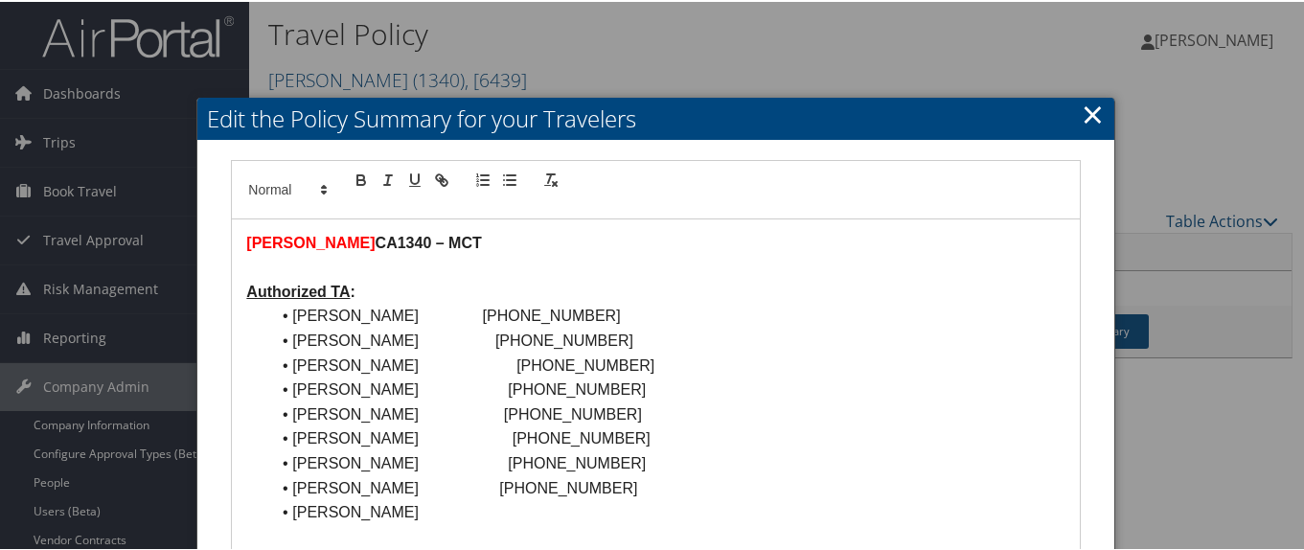
click at [1082, 110] on link "×" at bounding box center [1092, 112] width 22 height 38
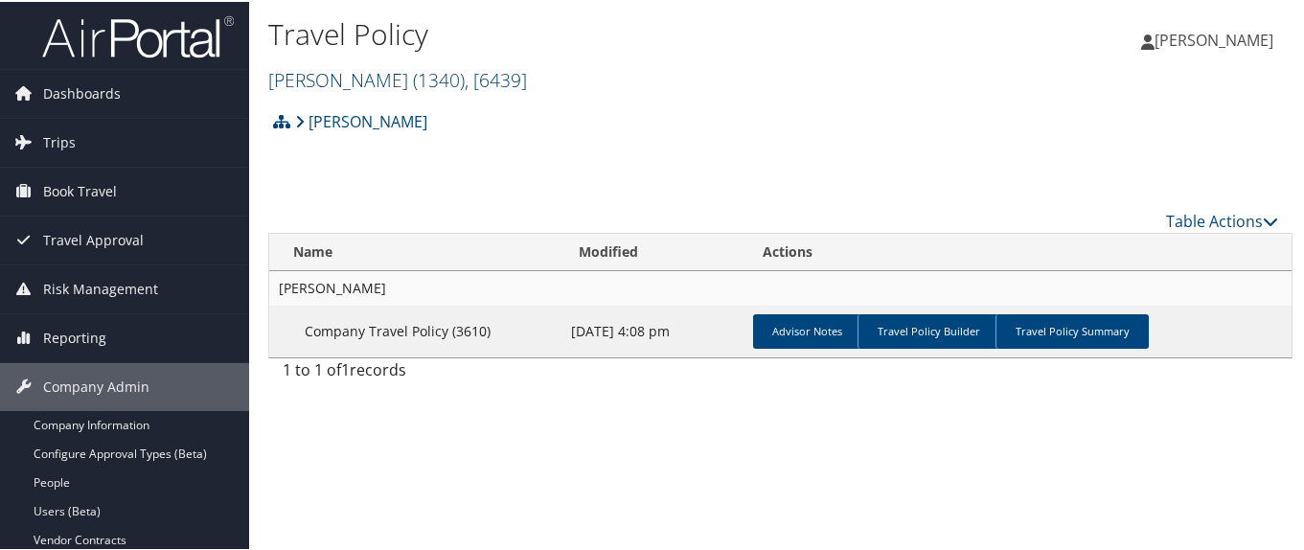
click at [290, 82] on link "Doner ( 1340 ) , [ 6439 ]" at bounding box center [397, 78] width 259 height 26
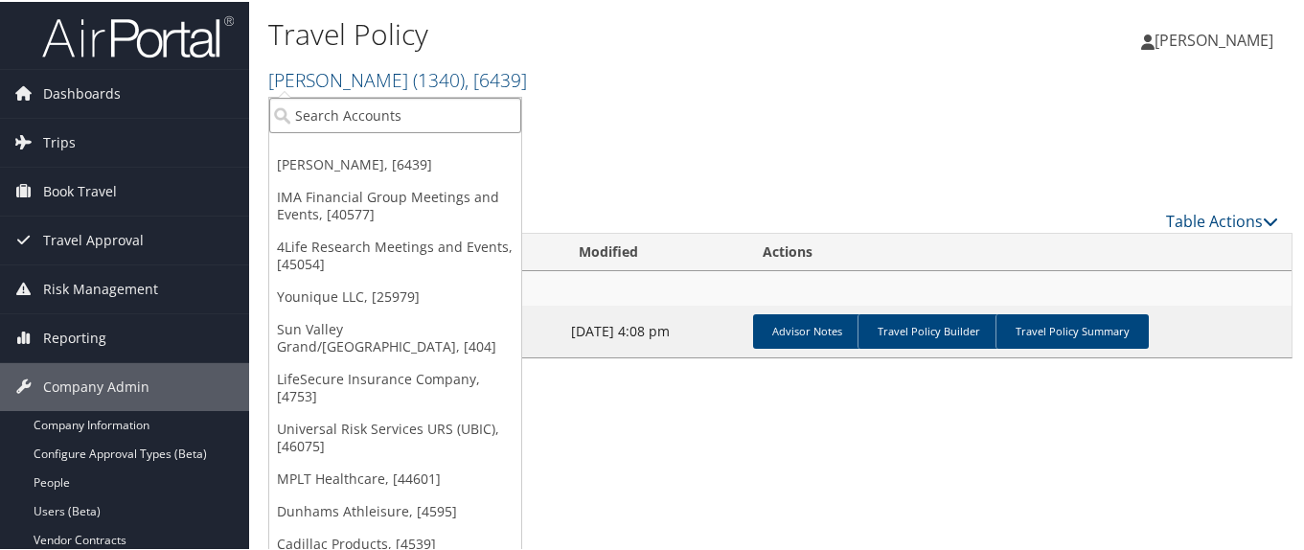
click at [289, 105] on input "search" at bounding box center [395, 113] width 252 height 35
paste input "301062"
type input "301062"
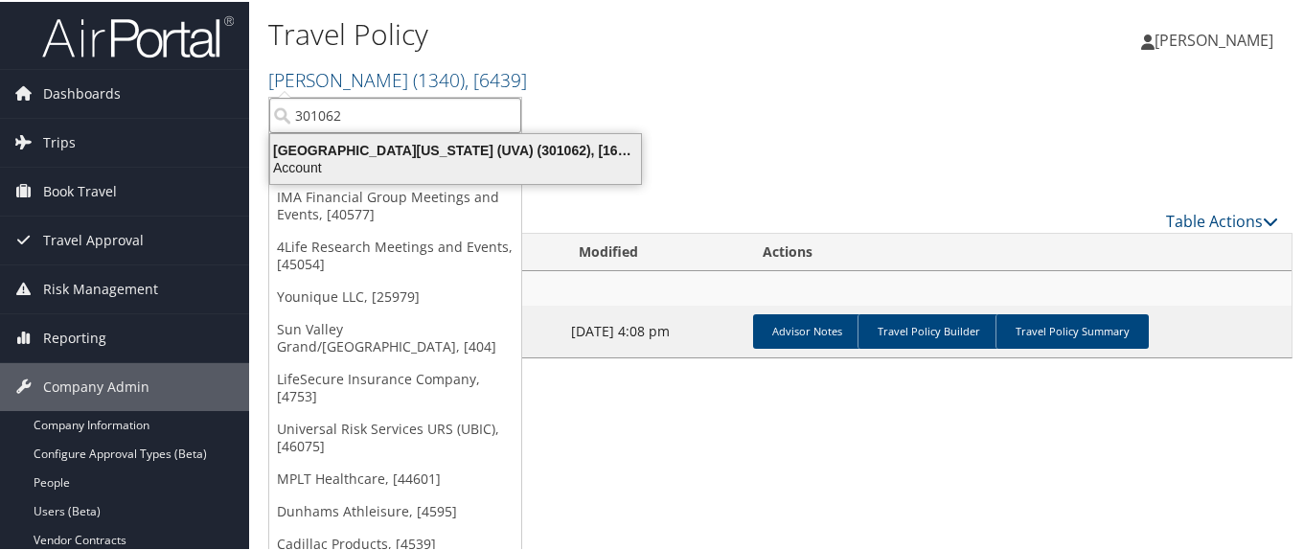
click at [335, 148] on div "University of Virginia (UVA) (301062), [16863]" at bounding box center [456, 148] width 394 height 17
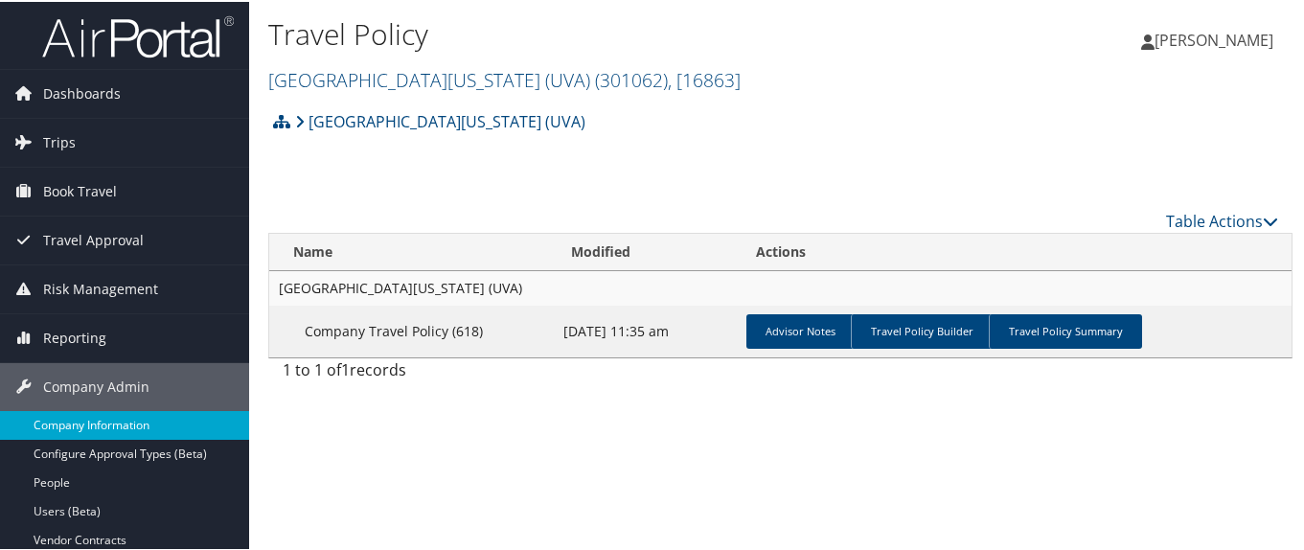
click at [185, 422] on link "Company Information" at bounding box center [124, 423] width 249 height 29
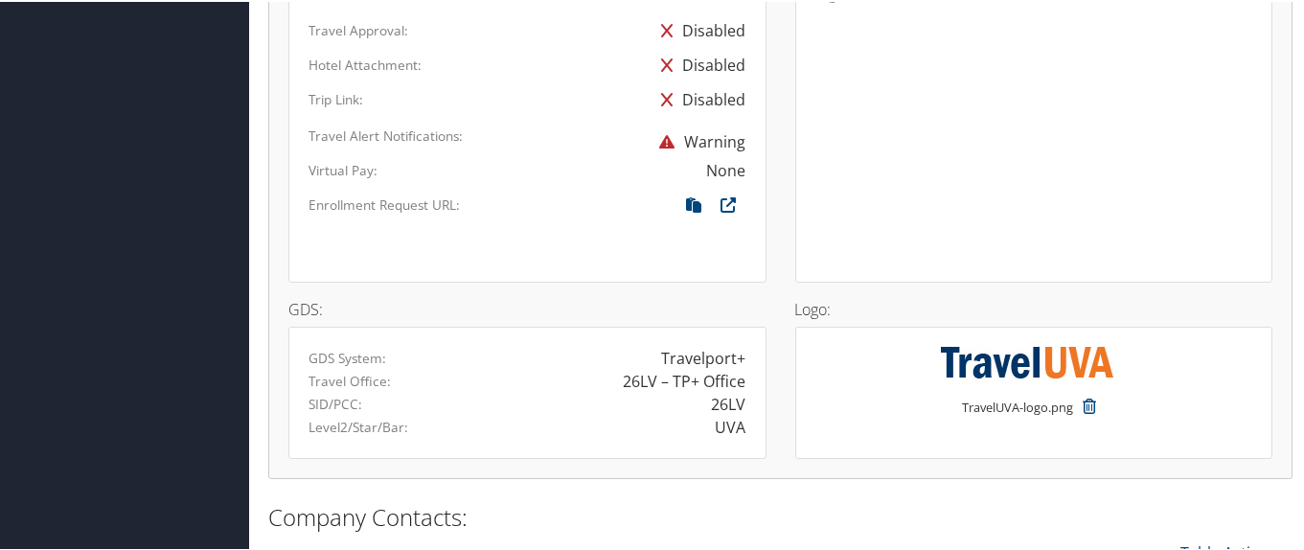
scroll to position [1793, 0]
